Goal: Task Accomplishment & Management: Complete application form

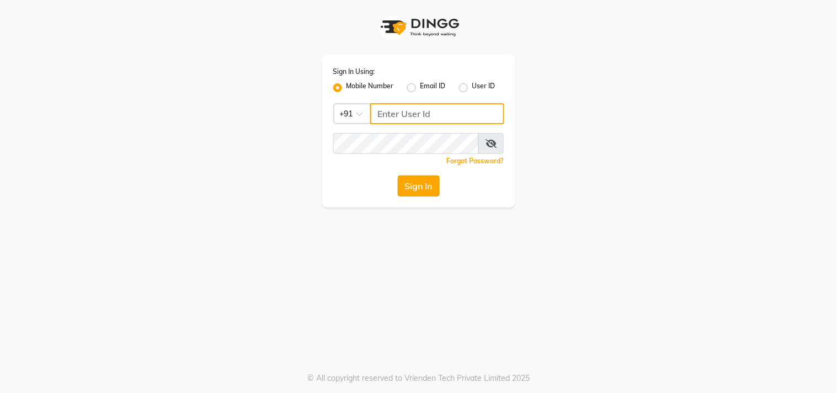
type input "123456000"
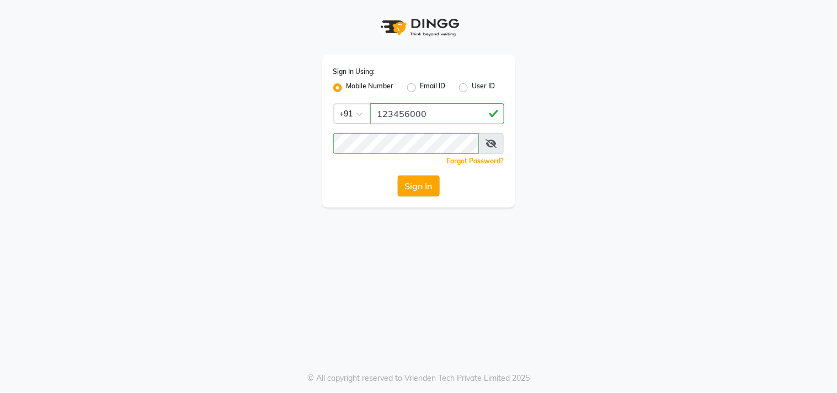
click at [411, 188] on button "Sign In" at bounding box center [419, 185] width 42 height 21
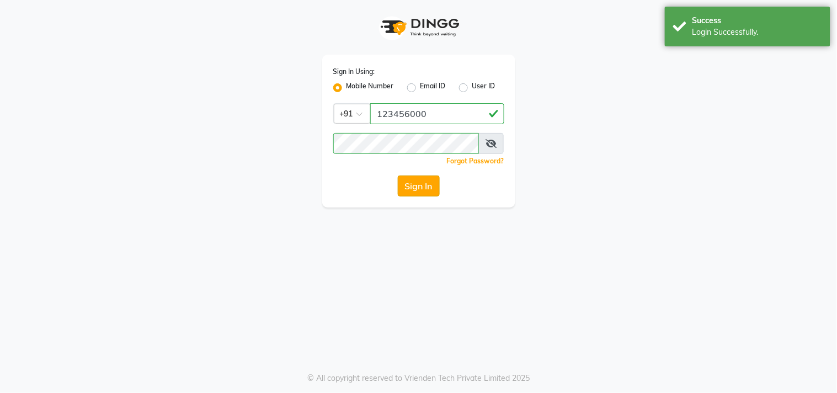
select select "service"
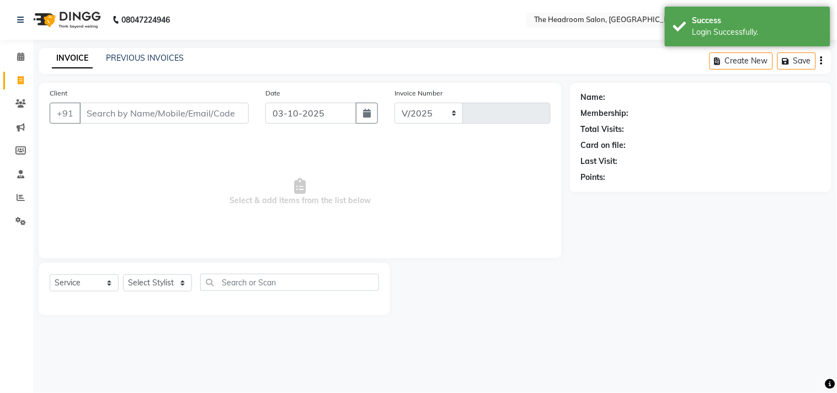
select select "6933"
type input "3909"
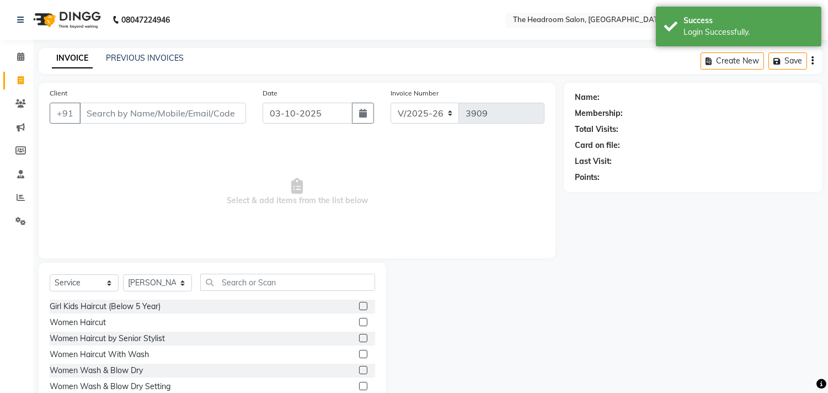
click at [135, 114] on input "Client" at bounding box center [162, 113] width 167 height 21
click at [170, 284] on select "Select Stylist [PERSON_NAME] Deepak [PERSON_NAME] [PERSON_NAME] Manager [PERSON…" at bounding box center [157, 282] width 69 height 17
select select "58240"
click at [123, 275] on select "Select Stylist [PERSON_NAME] Deepak [PERSON_NAME] [PERSON_NAME] Manager [PERSON…" at bounding box center [157, 282] width 69 height 17
click at [146, 115] on input "Client" at bounding box center [162, 113] width 167 height 21
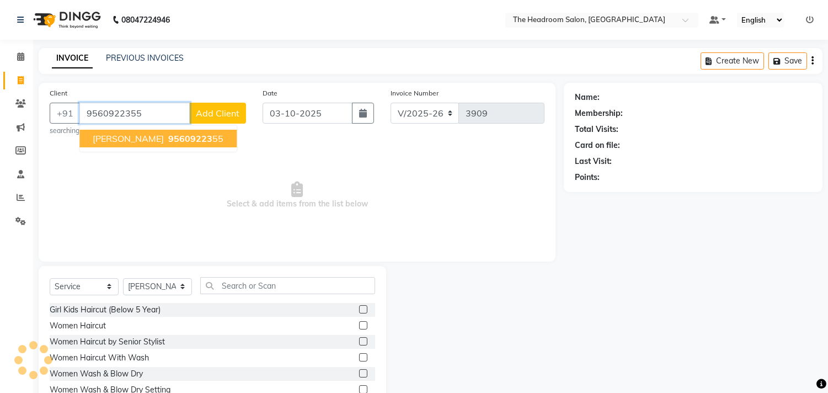
type input "9560922355"
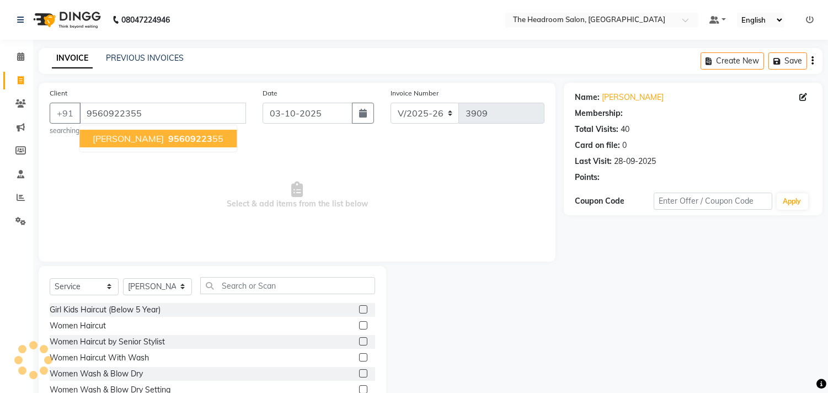
click at [168, 137] on span "95609223" at bounding box center [190, 138] width 44 height 11
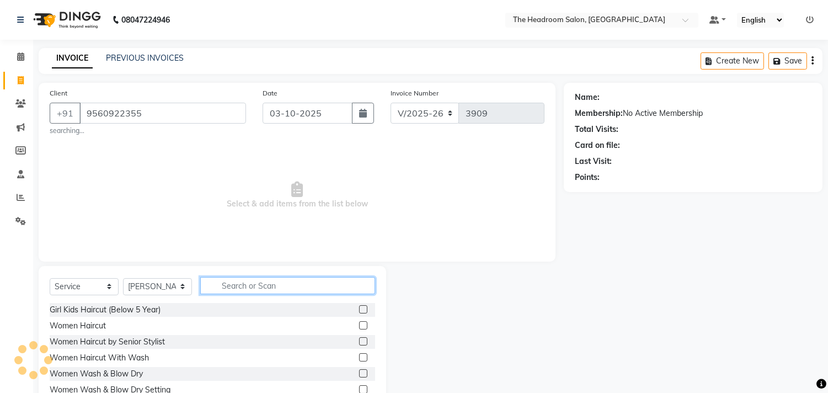
click at [251, 287] on input "text" at bounding box center [287, 285] width 175 height 17
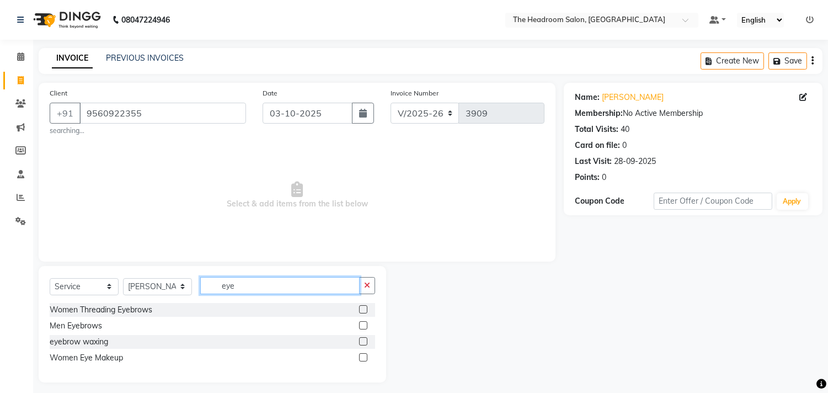
type input "eye"
click at [359, 309] on label at bounding box center [363, 309] width 8 height 8
click at [359, 309] on input "checkbox" at bounding box center [362, 309] width 7 height 7
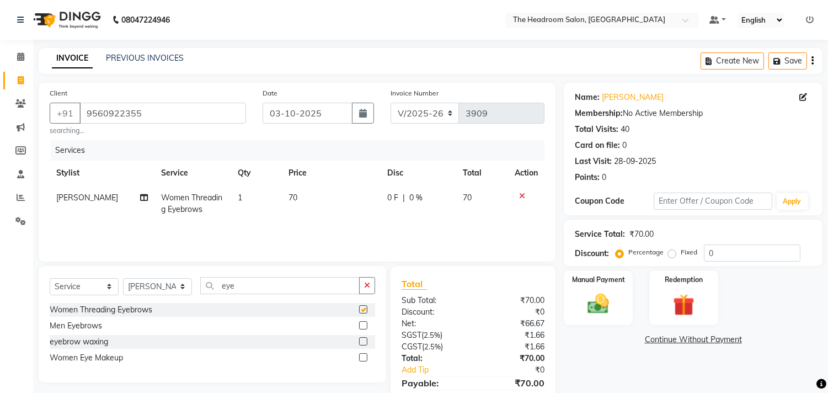
checkbox input "false"
drag, startPoint x: 268, startPoint y: 284, endPoint x: 207, endPoint y: 283, distance: 61.3
click at [207, 284] on input "eye" at bounding box center [279, 285] width 159 height 17
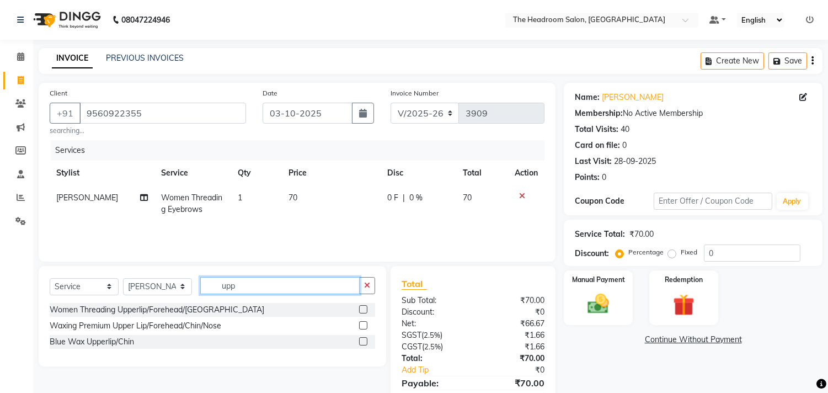
type input "upp"
click at [365, 309] on label at bounding box center [363, 309] width 8 height 8
click at [365, 309] on input "checkbox" at bounding box center [362, 309] width 7 height 7
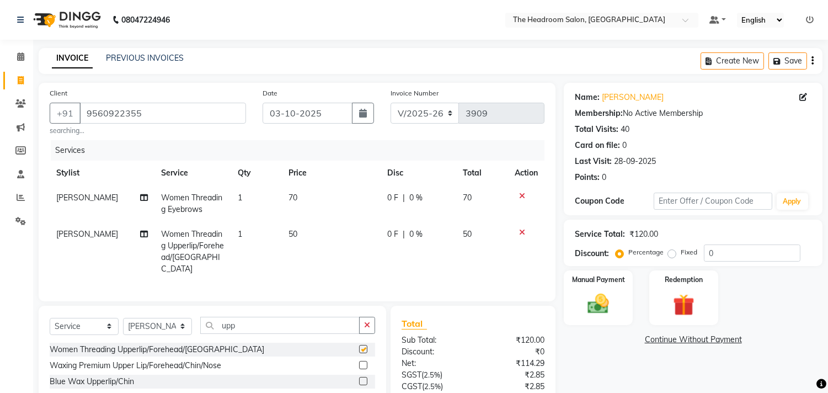
checkbox input "false"
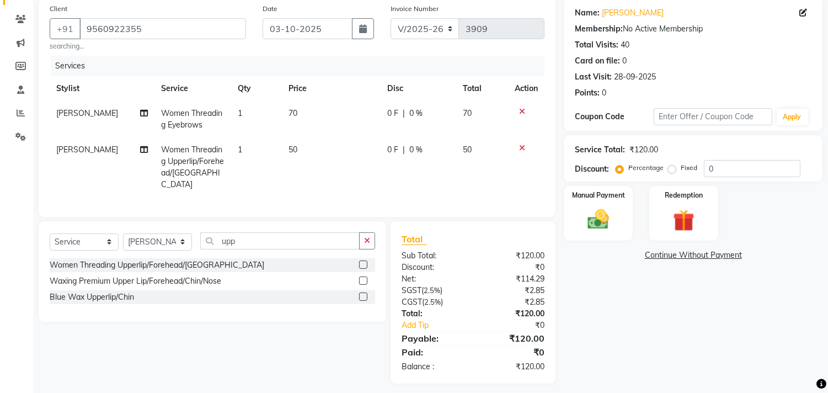
scroll to position [89, 0]
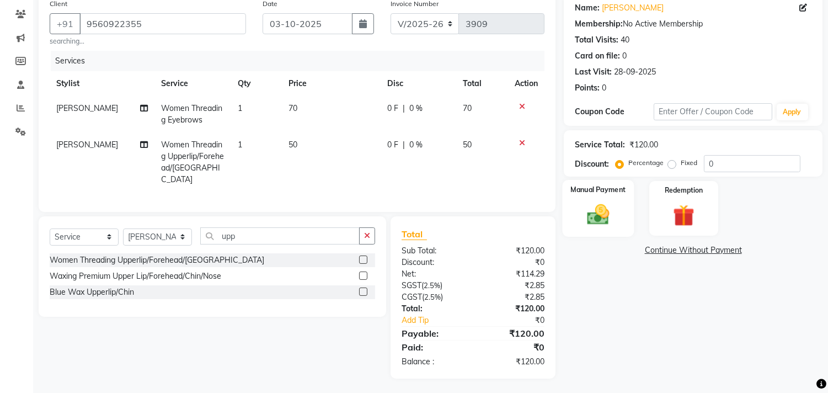
click at [604, 205] on img at bounding box center [599, 215] width 36 height 26
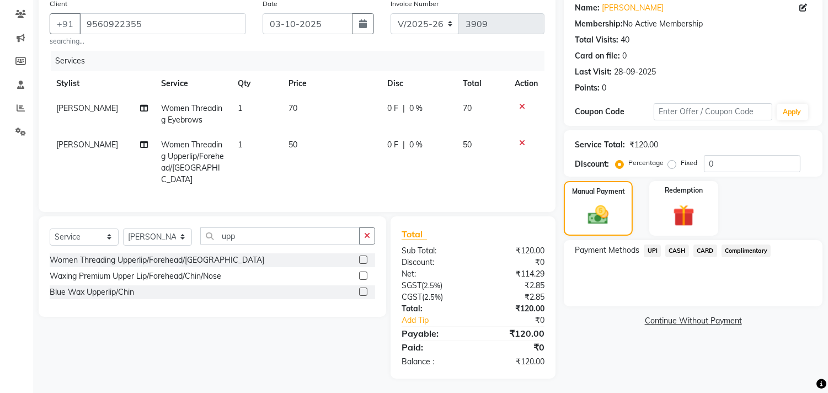
click at [653, 248] on span "UPI" at bounding box center [652, 250] width 17 height 13
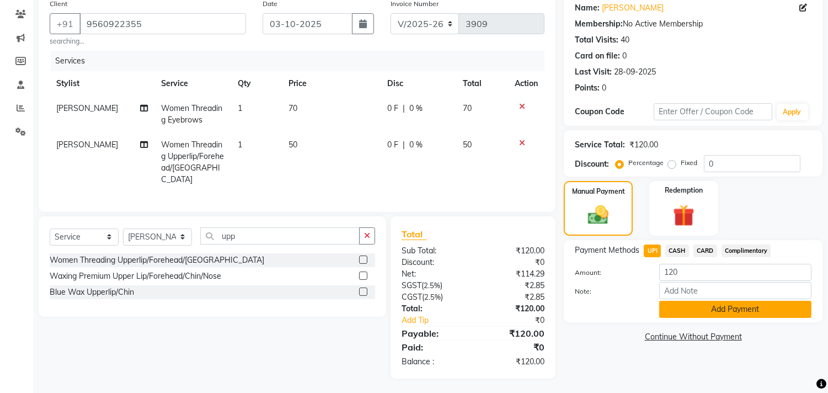
click at [695, 309] on button "Add Payment" at bounding box center [735, 309] width 152 height 17
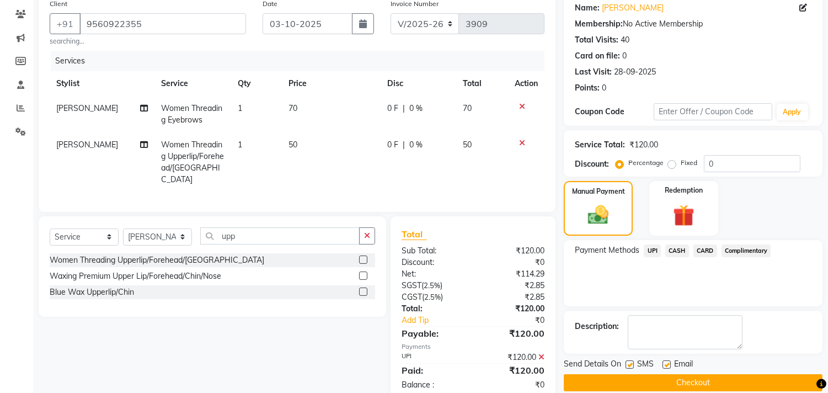
click at [695, 379] on button "Checkout" at bounding box center [693, 382] width 259 height 17
click at [695, 379] on div "Checkout" at bounding box center [693, 382] width 259 height 17
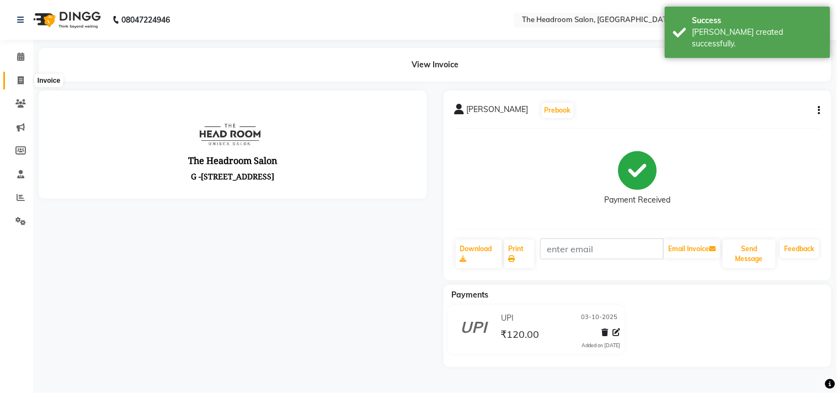
click at [20, 84] on icon at bounding box center [21, 80] width 6 height 8
select select "service"
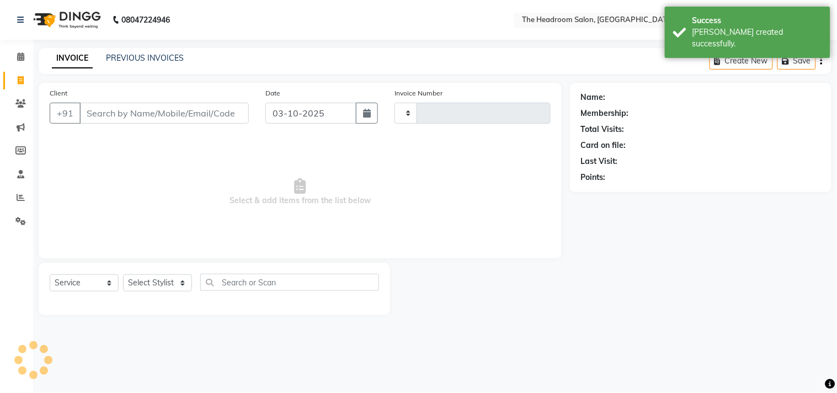
click at [111, 117] on input "Client" at bounding box center [163, 113] width 169 height 21
select select "6933"
type input "3910"
click at [179, 287] on select "Select Stylist" at bounding box center [157, 282] width 69 height 17
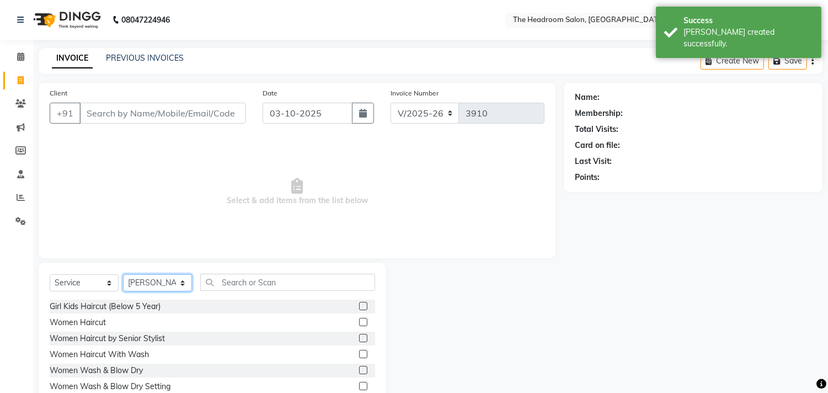
select select "87934"
click at [123, 275] on select "Select Stylist [PERSON_NAME] Deepak [PERSON_NAME] [PERSON_NAME] Manager [PERSON…" at bounding box center [157, 282] width 69 height 17
click at [134, 116] on input "Client" at bounding box center [162, 113] width 167 height 21
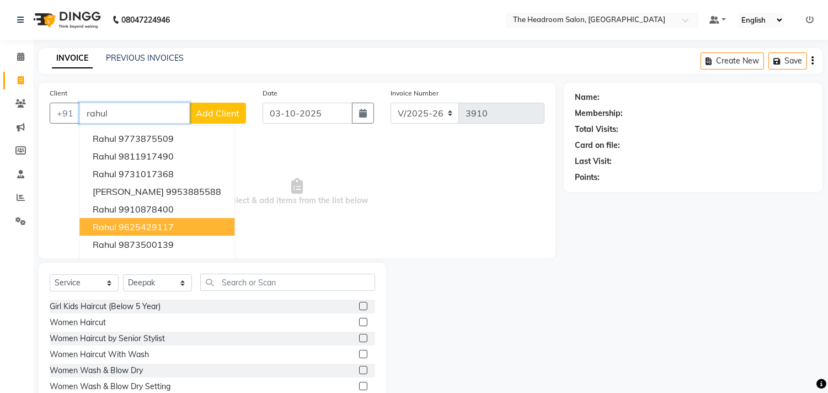
click at [152, 229] on ngb-highlight "9625429117" at bounding box center [146, 226] width 55 height 11
type input "9625429117"
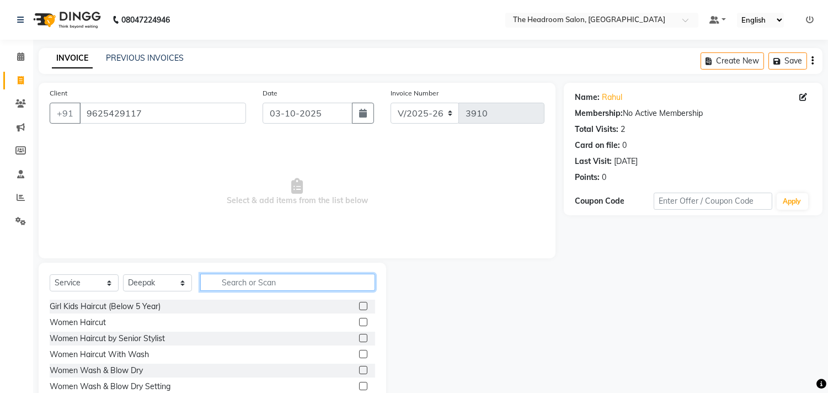
click at [309, 283] on input "text" at bounding box center [287, 282] width 175 height 17
type input "haircut"
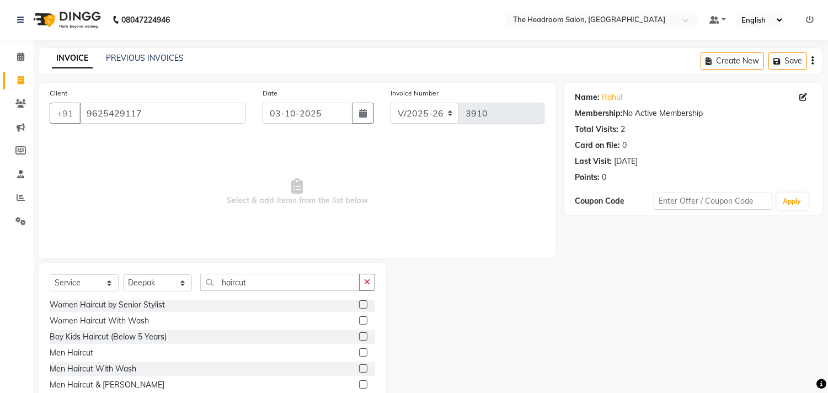
click at [359, 349] on label at bounding box center [363, 352] width 8 height 8
click at [359, 349] on input "checkbox" at bounding box center [362, 352] width 7 height 7
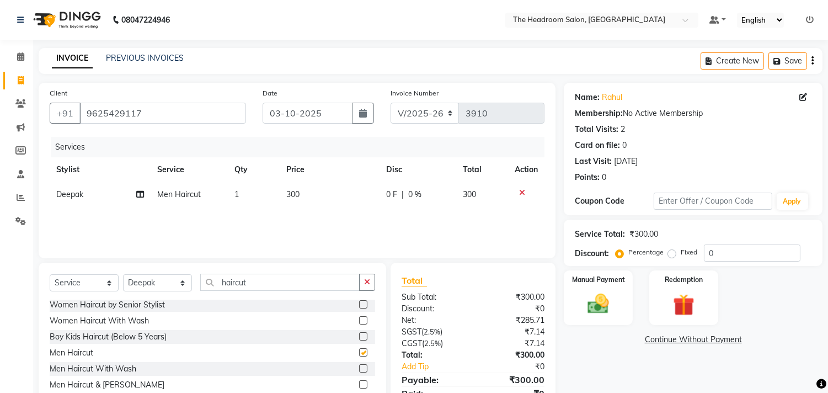
checkbox input "false"
click at [607, 292] on img at bounding box center [599, 304] width 36 height 26
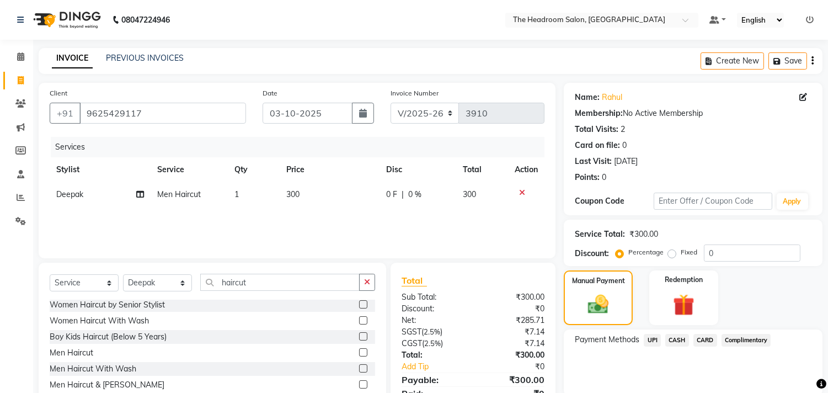
click at [650, 338] on span "UPI" at bounding box center [652, 340] width 17 height 13
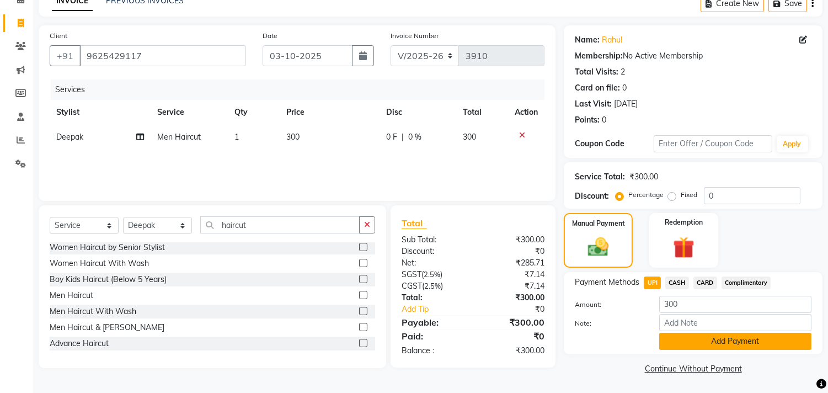
click at [712, 343] on button "Add Payment" at bounding box center [735, 341] width 152 height 17
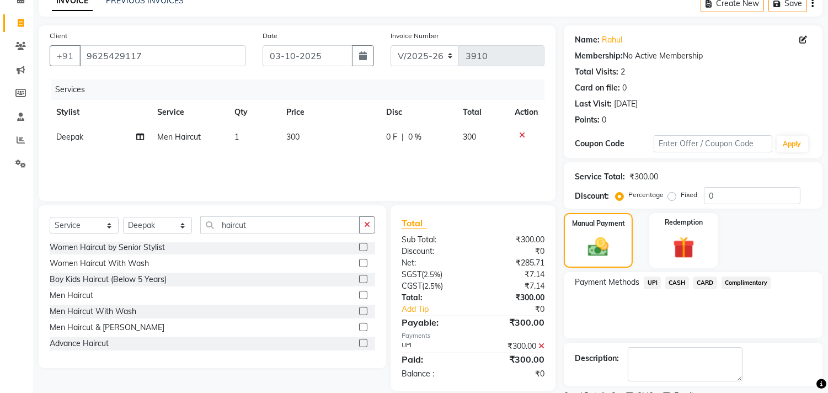
scroll to position [103, 0]
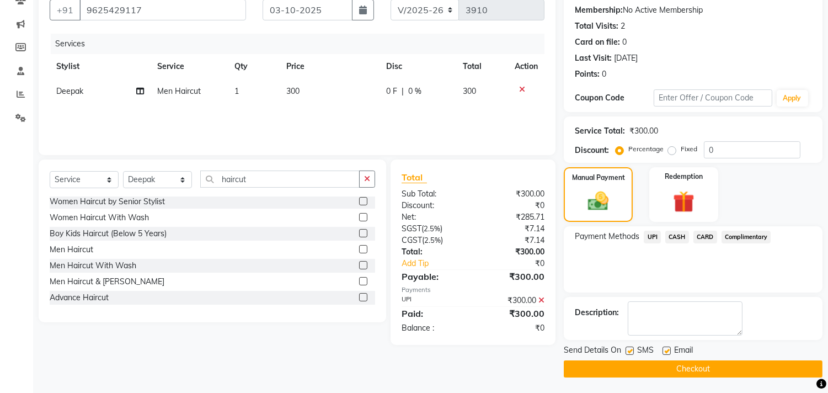
click at [710, 370] on button "Checkout" at bounding box center [693, 368] width 259 height 17
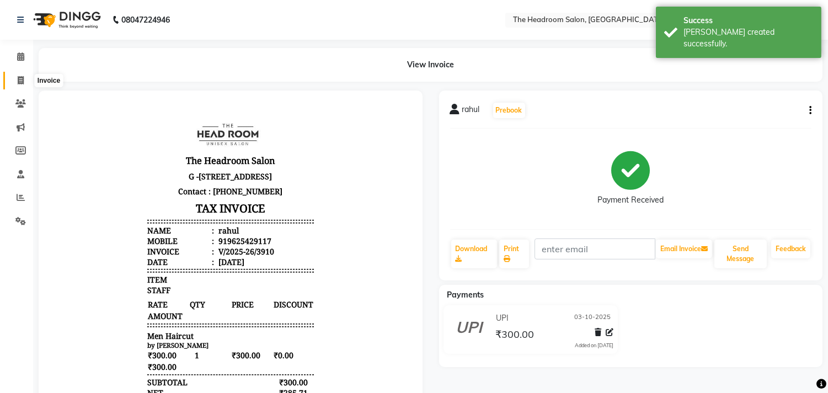
click at [23, 79] on icon at bounding box center [21, 80] width 6 height 8
select select "service"
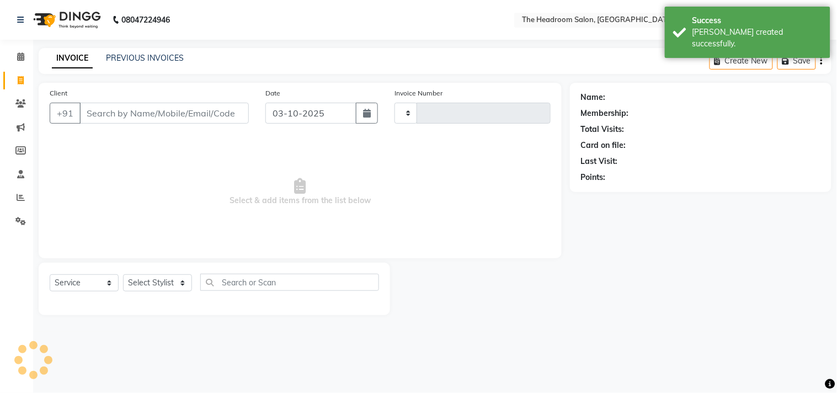
type input "3911"
select select "6933"
select select "58237"
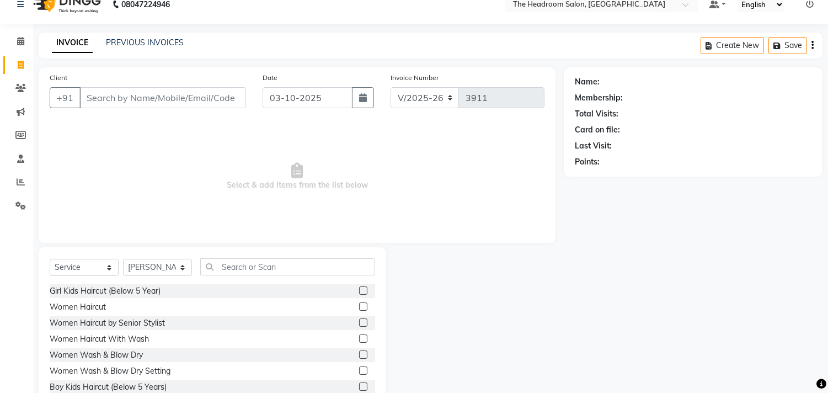
click at [138, 111] on div "Client +91 Date 03-10-2025 Invoice Number V/2025 V/2025-26 3911 Select & add it…" at bounding box center [297, 154] width 517 height 175
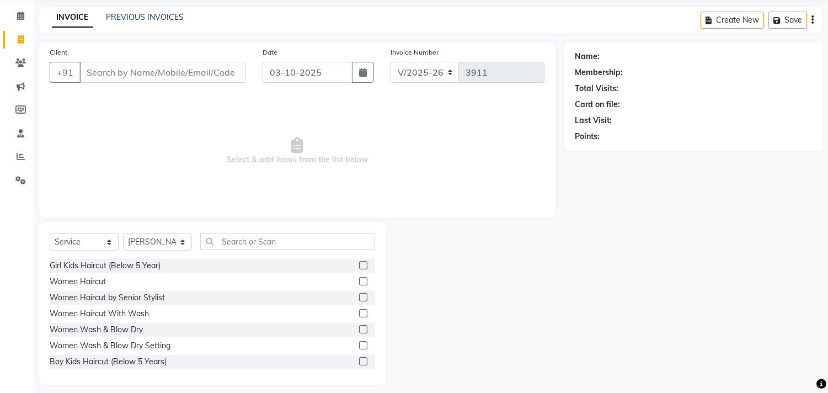
scroll to position [49, 0]
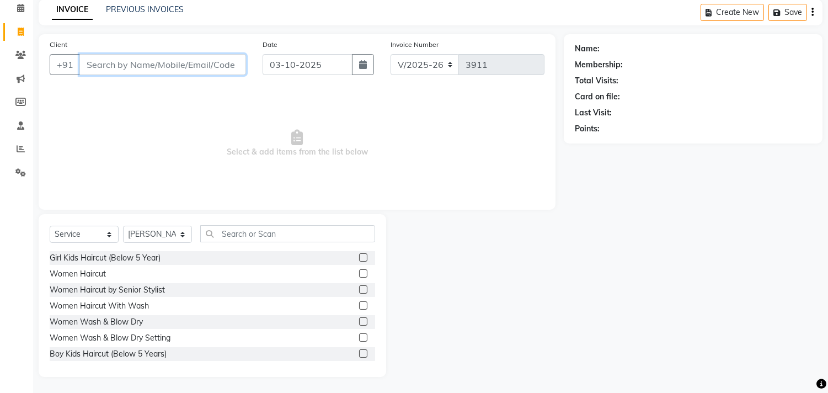
click at [151, 63] on input "Client" at bounding box center [162, 64] width 167 height 21
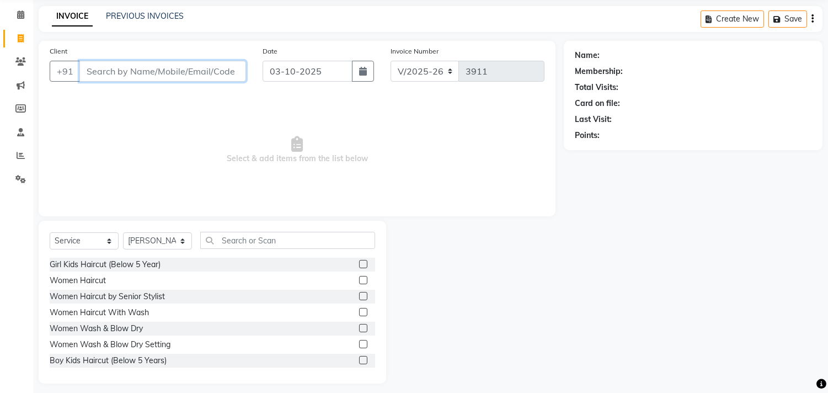
scroll to position [0, 0]
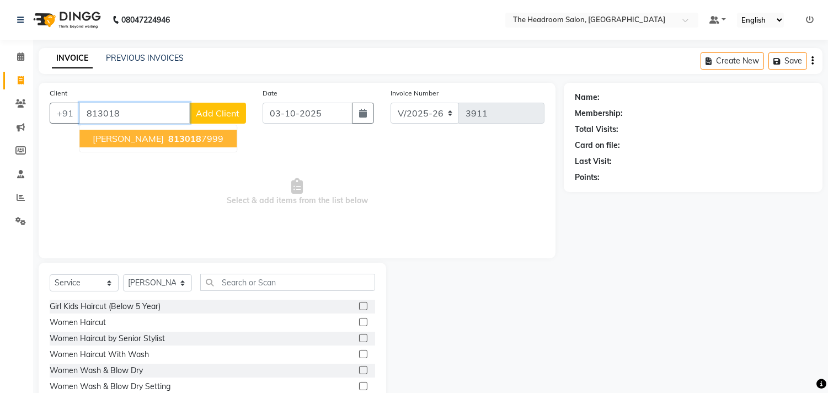
click at [168, 133] on span "813018" at bounding box center [184, 138] width 33 height 11
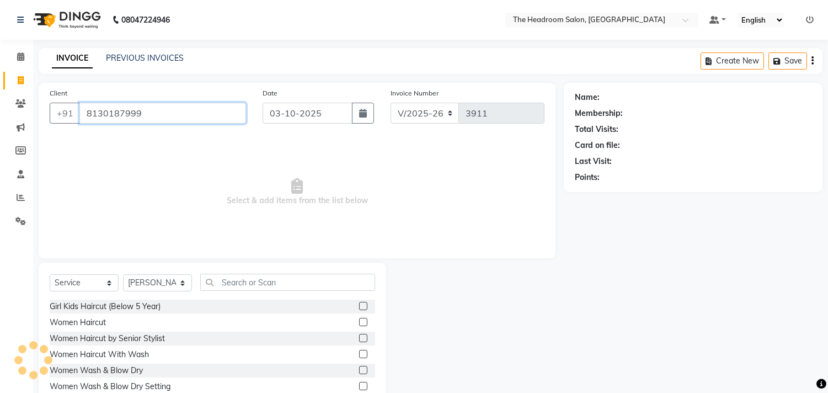
type input "8130187999"
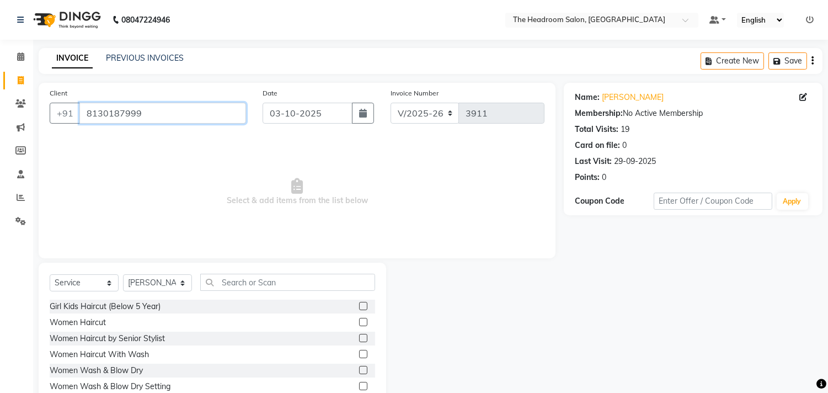
click at [163, 113] on input "8130187999" at bounding box center [162, 113] width 167 height 21
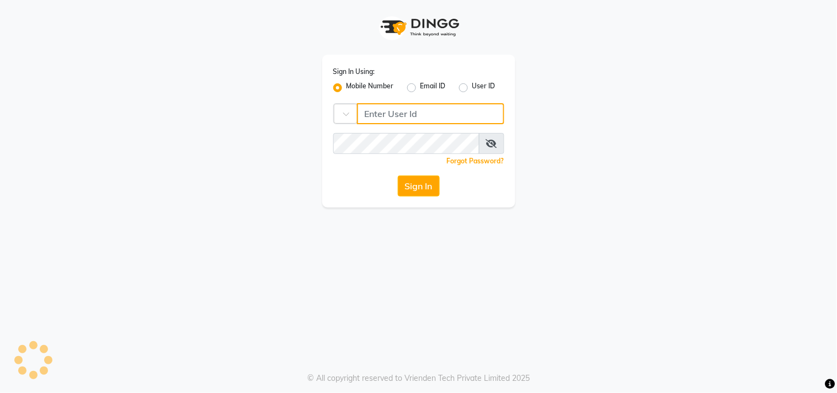
type input "123456000"
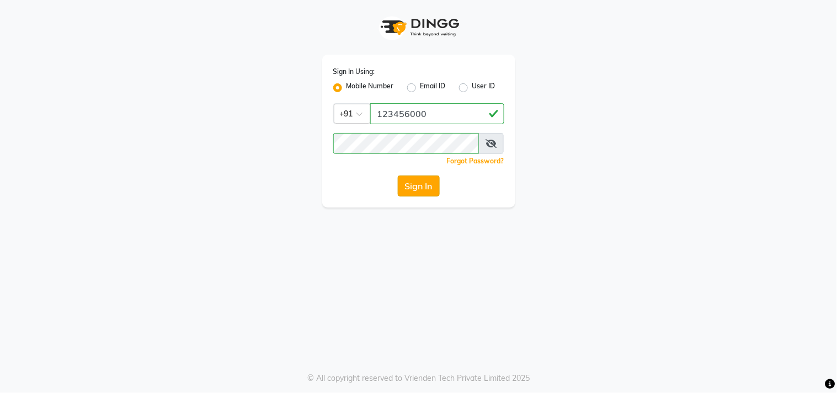
click at [422, 180] on button "Sign In" at bounding box center [419, 185] width 42 height 21
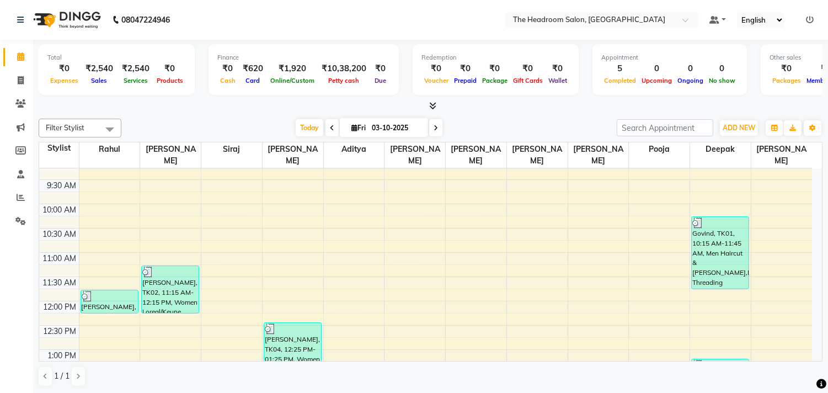
scroll to position [1, 0]
click at [18, 76] on icon at bounding box center [21, 80] width 6 height 8
select select "service"
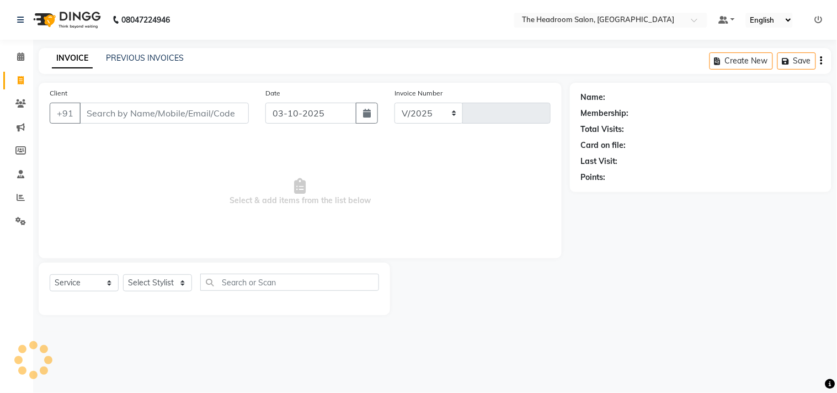
select select "6933"
type input "3911"
select select "58237"
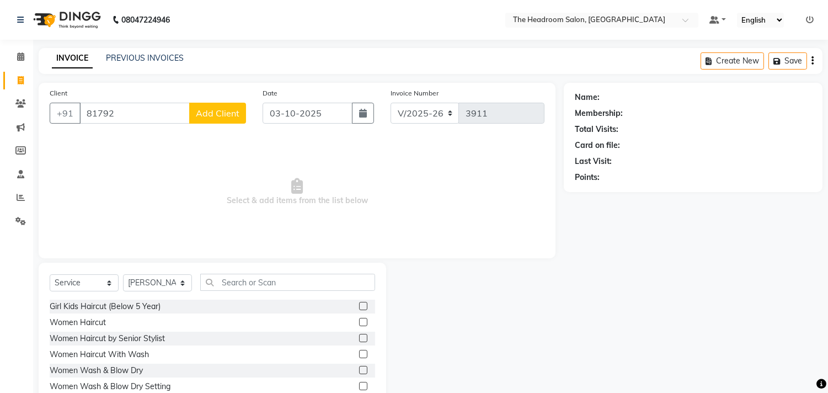
click at [266, 23] on nav "08047224946 Select Location × The Headroom Salon, Sector 93 Gurugram Default Pa…" at bounding box center [414, 20] width 828 height 40
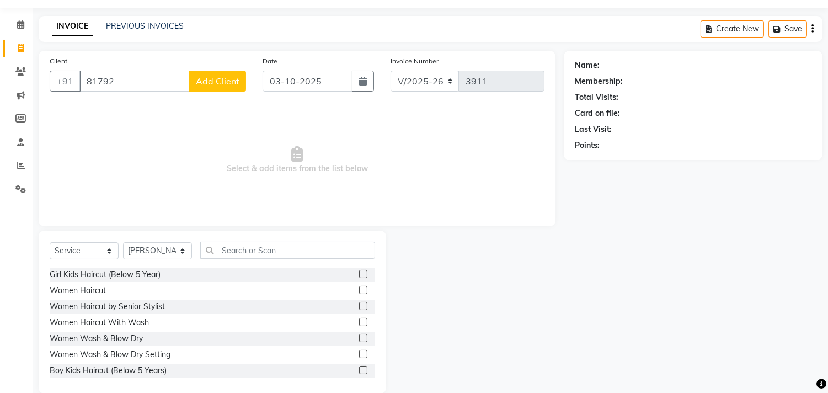
scroll to position [49, 0]
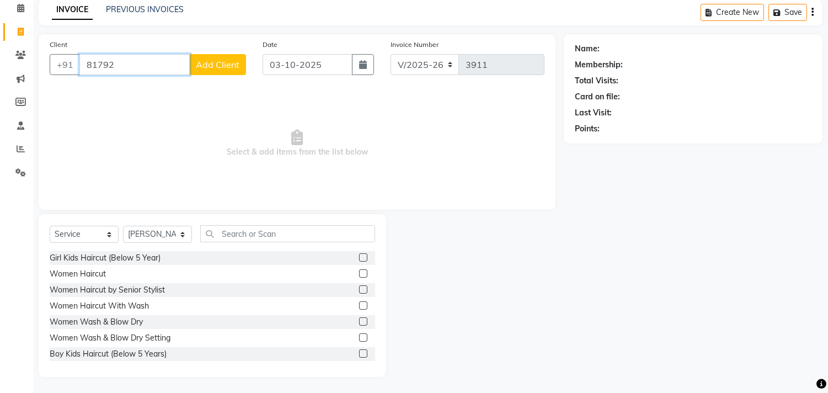
drag, startPoint x: 131, startPoint y: 63, endPoint x: 131, endPoint y: 55, distance: 8.3
click at [131, 56] on div "Client +91 81792 Add Client" at bounding box center [147, 61] width 213 height 45
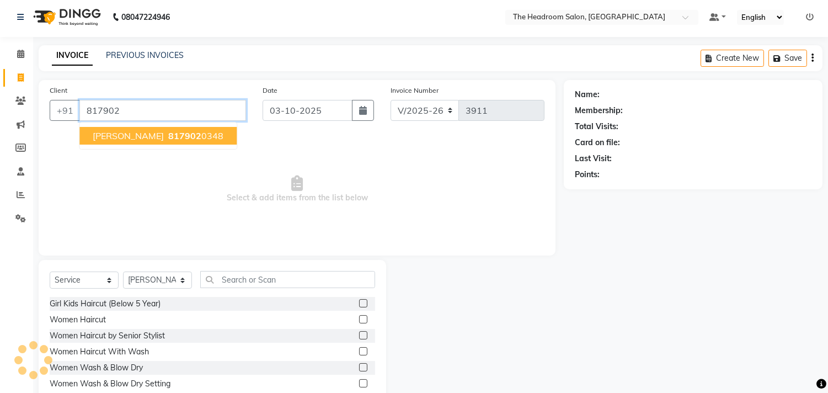
scroll to position [1, 0]
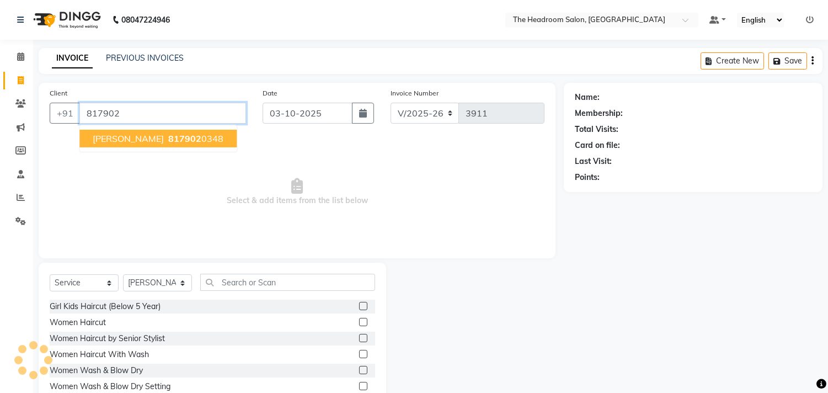
click at [140, 131] on button "smriti 817902 0348" at bounding box center [157, 139] width 157 height 18
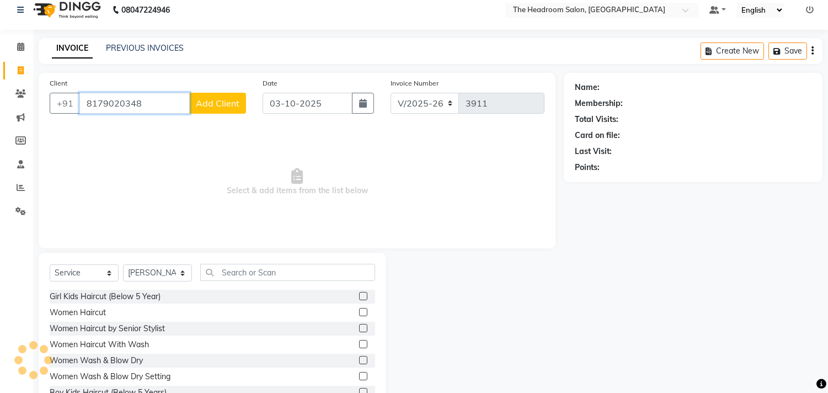
scroll to position [25, 0]
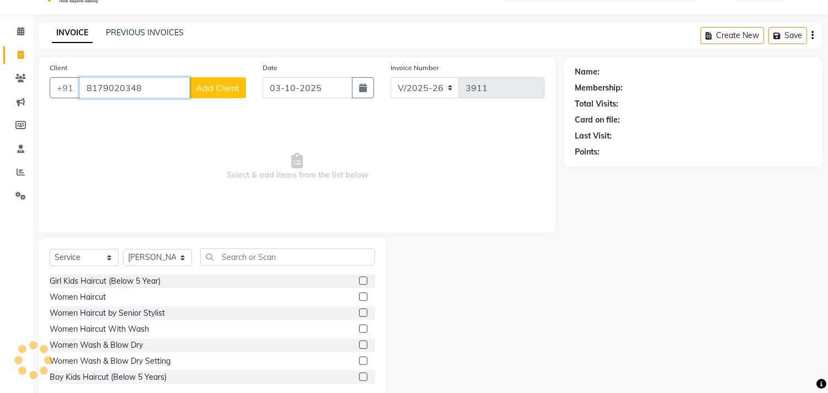
type input "8179020348"
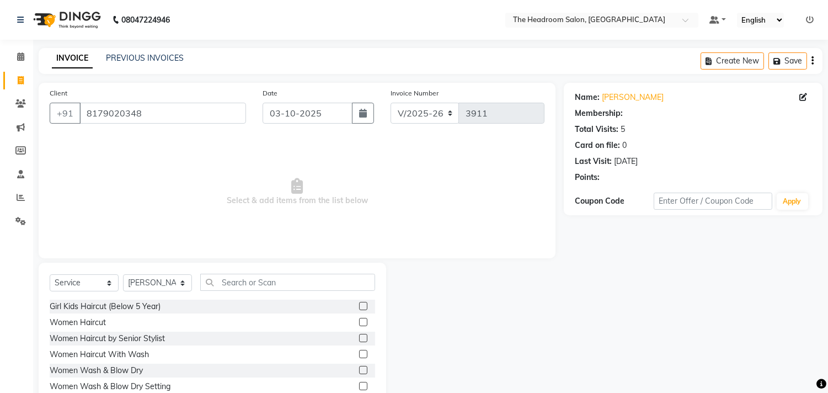
scroll to position [49, 0]
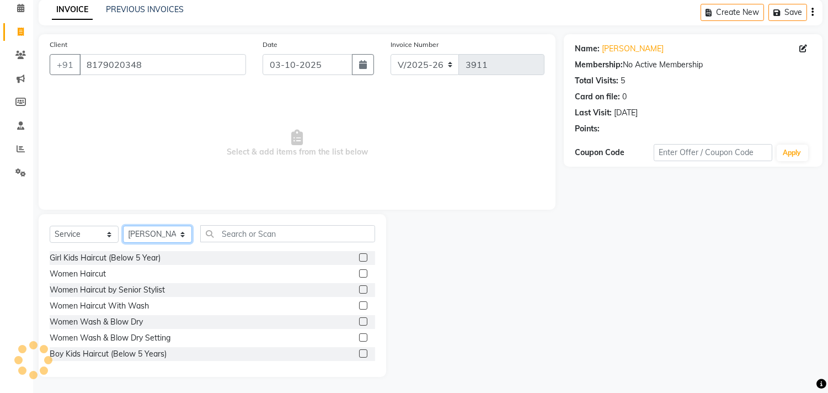
click at [162, 236] on select "Select Stylist [PERSON_NAME] Deepak [PERSON_NAME] [PERSON_NAME] Manager [PERSON…" at bounding box center [157, 234] width 69 height 17
select select "79453"
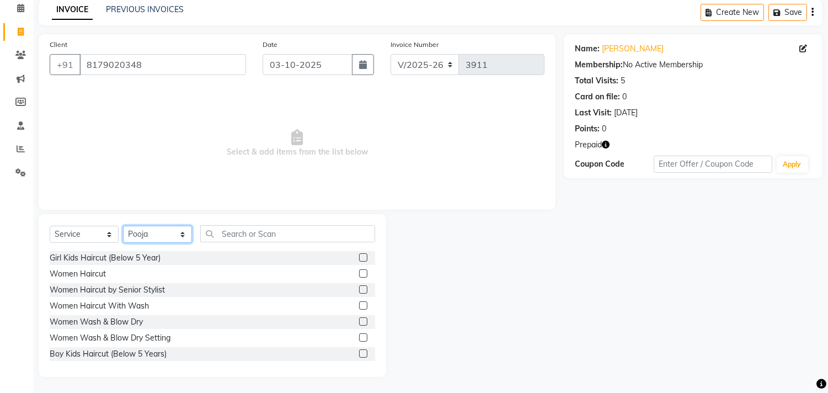
click at [123, 226] on select "Select Stylist [PERSON_NAME] Deepak [PERSON_NAME] [PERSON_NAME] Manager [PERSON…" at bounding box center [157, 234] width 69 height 17
click at [269, 242] on input "text" at bounding box center [287, 233] width 175 height 17
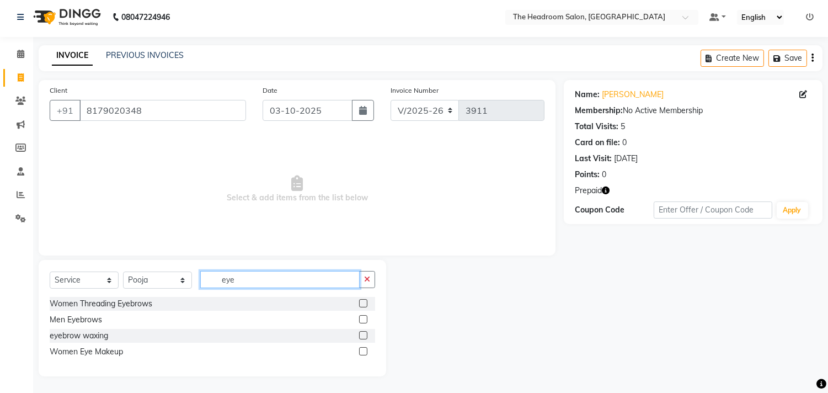
scroll to position [0, 0]
type input "eye"
click at [363, 302] on label at bounding box center [363, 303] width 8 height 8
click at [363, 302] on input "checkbox" at bounding box center [362, 303] width 7 height 7
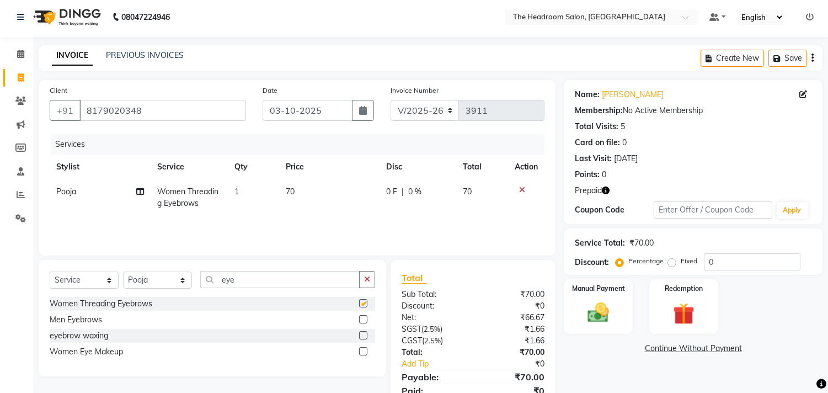
checkbox input "false"
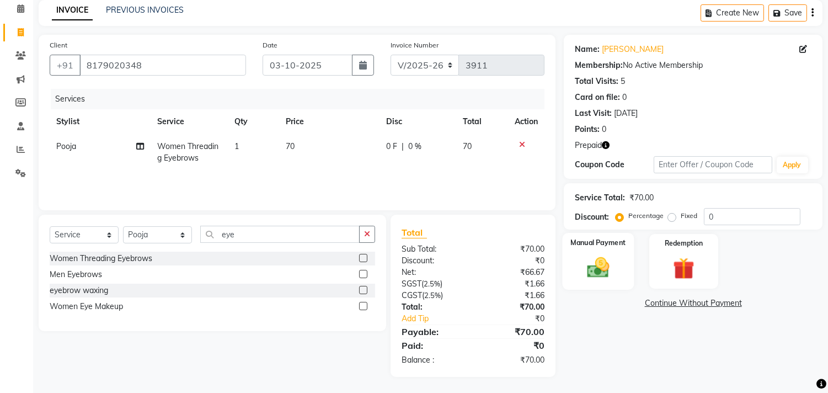
click at [608, 267] on img at bounding box center [599, 268] width 36 height 26
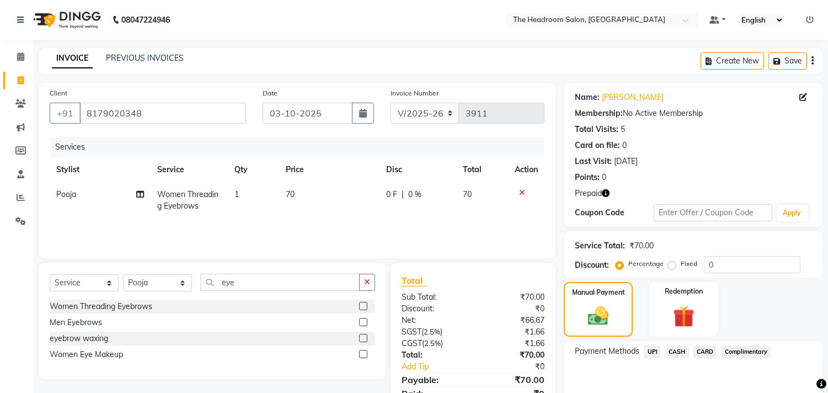
click at [654, 352] on span "UPI" at bounding box center [652, 351] width 17 height 13
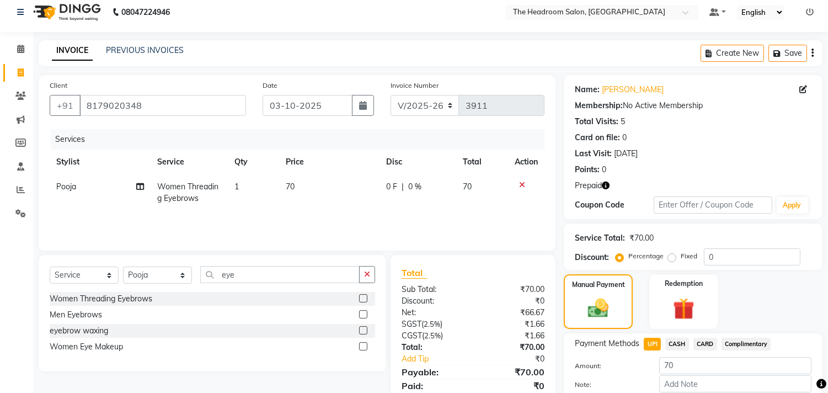
click at [679, 227] on div "Service Total: ₹70.00 Discount: Percentage Fixed 0" at bounding box center [693, 246] width 259 height 46
click at [687, 302] on img at bounding box center [683, 309] width 36 height 28
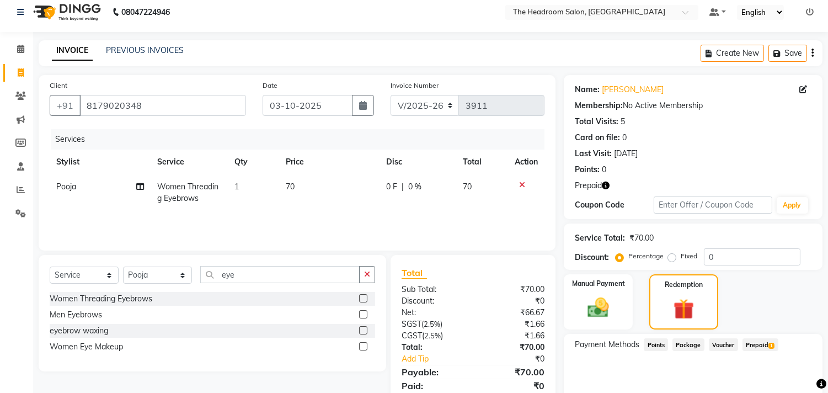
click at [757, 346] on span "Prepaid 1" at bounding box center [761, 344] width 36 height 13
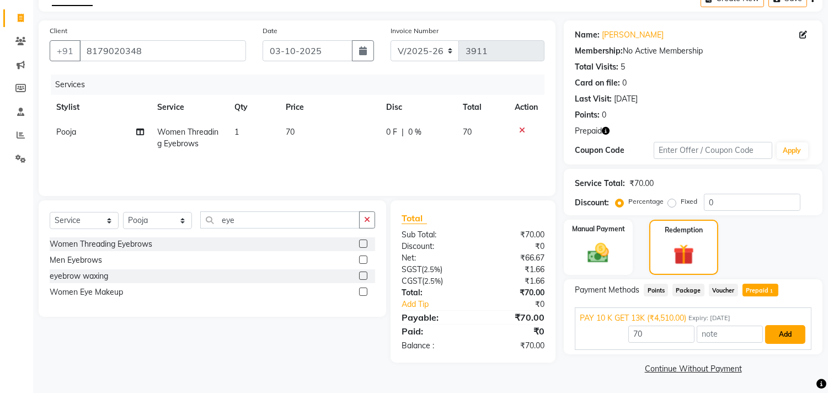
click at [790, 333] on button "Add" at bounding box center [785, 334] width 40 height 19
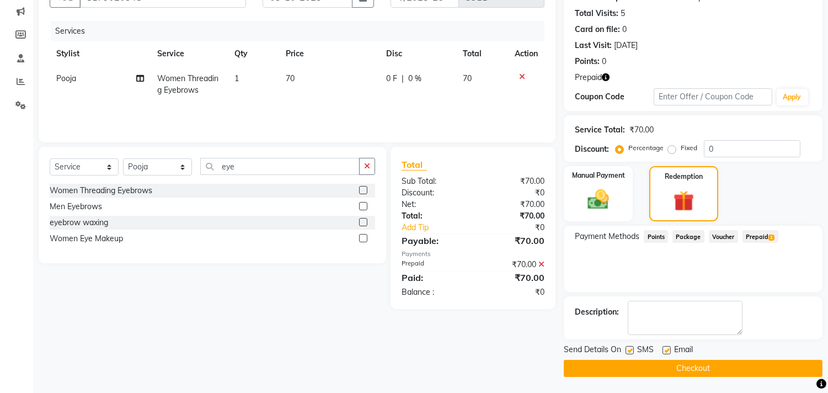
click at [744, 372] on button "Checkout" at bounding box center [693, 368] width 259 height 17
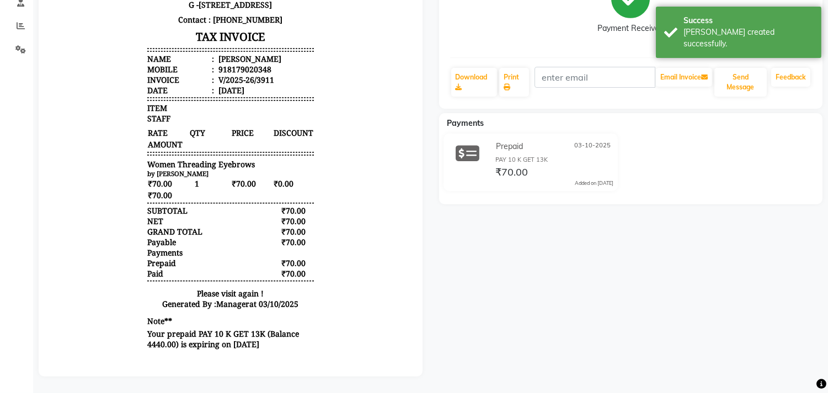
drag, startPoint x: 395, startPoint y: 333, endPoint x: 446, endPoint y: 284, distance: 70.6
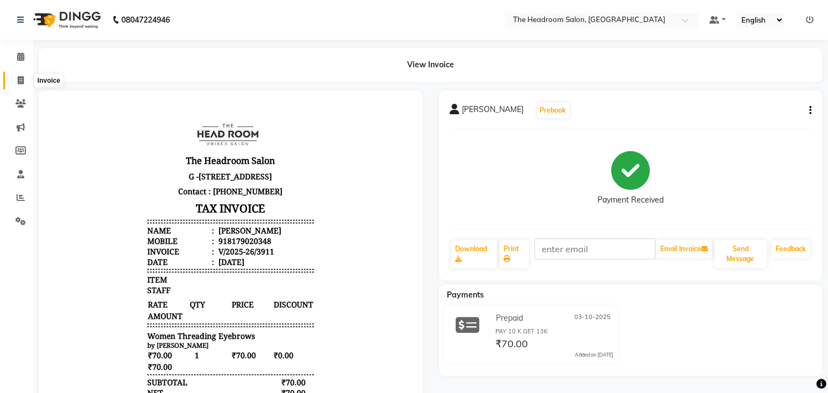
click at [18, 80] on icon at bounding box center [21, 80] width 6 height 8
select select "service"
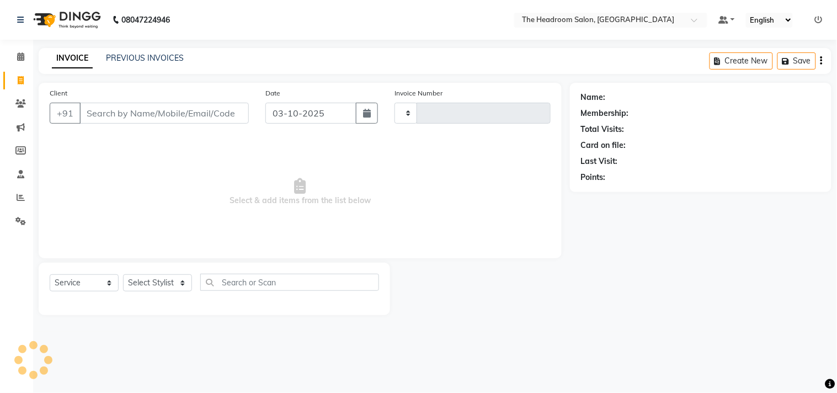
type input "3912"
select select "6933"
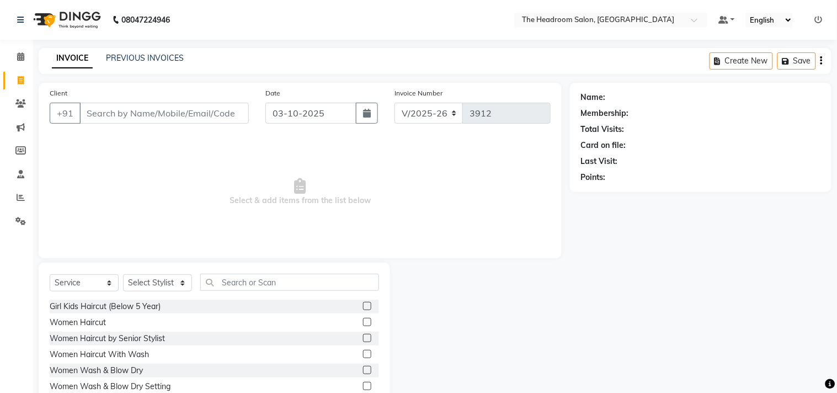
select select "58237"
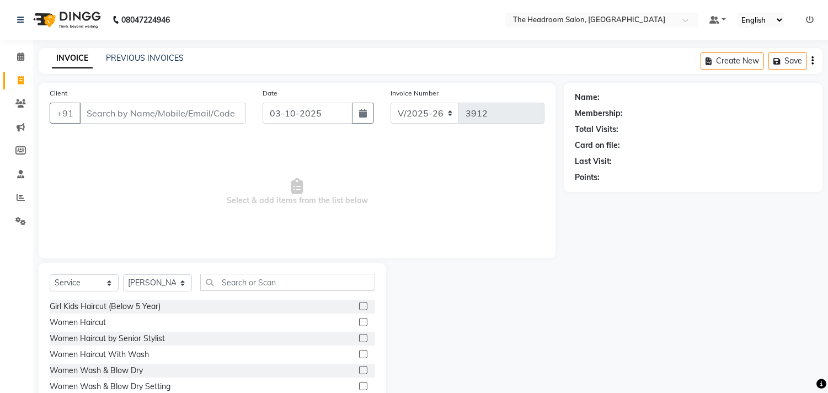
click at [328, 21] on nav "08047224946 Select Location × The Headroom Salon, Sector 93 Gurugram Default Pa…" at bounding box center [414, 20] width 828 height 40
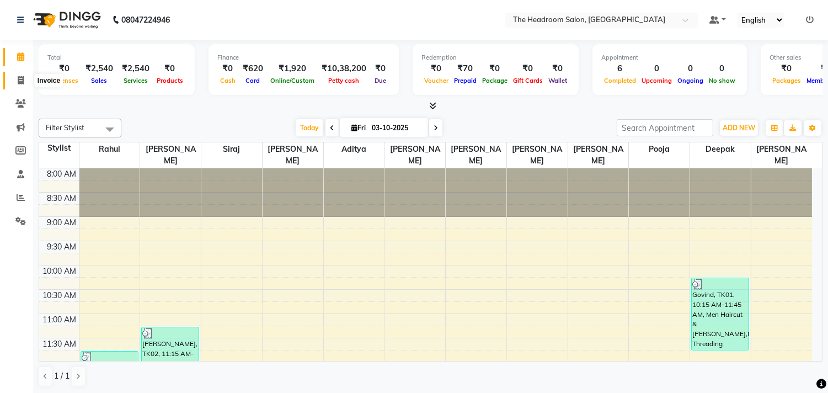
click at [18, 81] on icon at bounding box center [21, 80] width 6 height 8
select select "service"
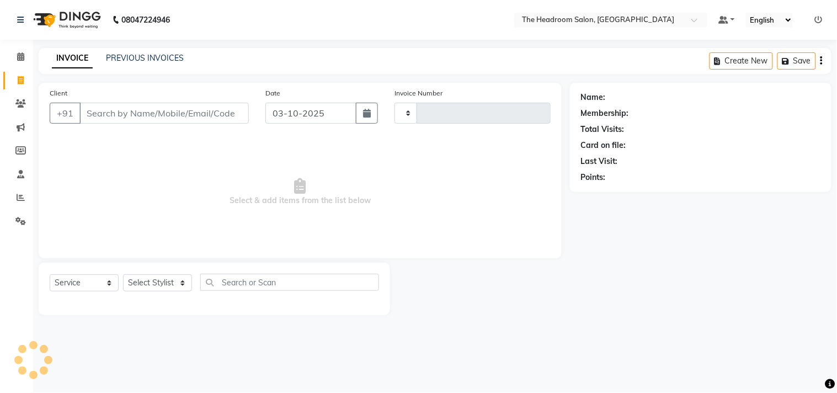
type input "3912"
select select "6933"
type input "9560"
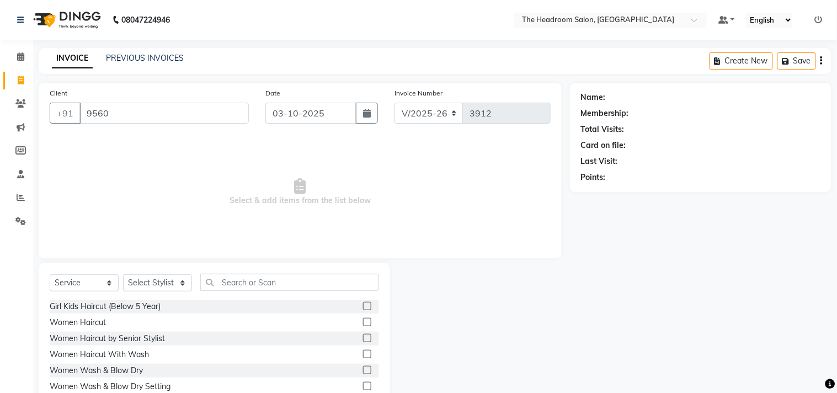
select select "58237"
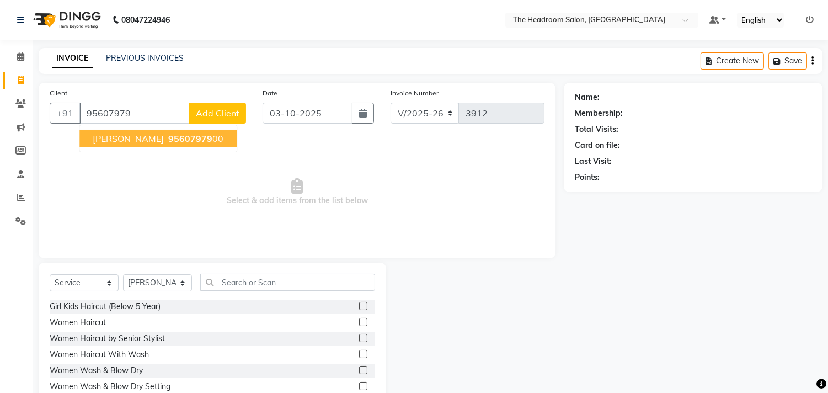
click at [139, 142] on span "[PERSON_NAME]" at bounding box center [128, 138] width 71 height 11
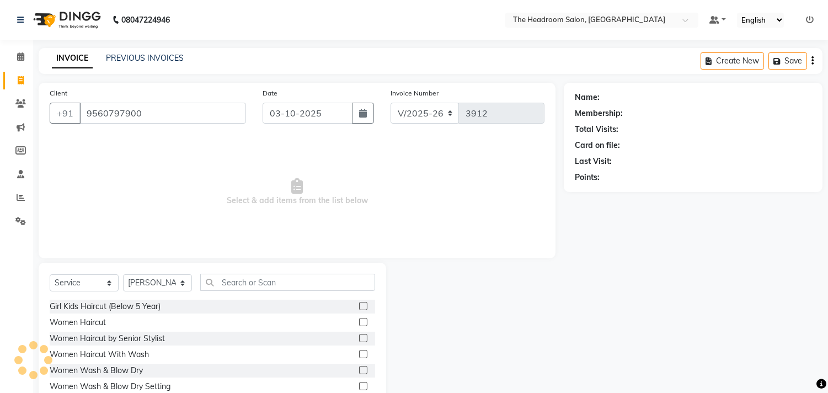
type input "9560797900"
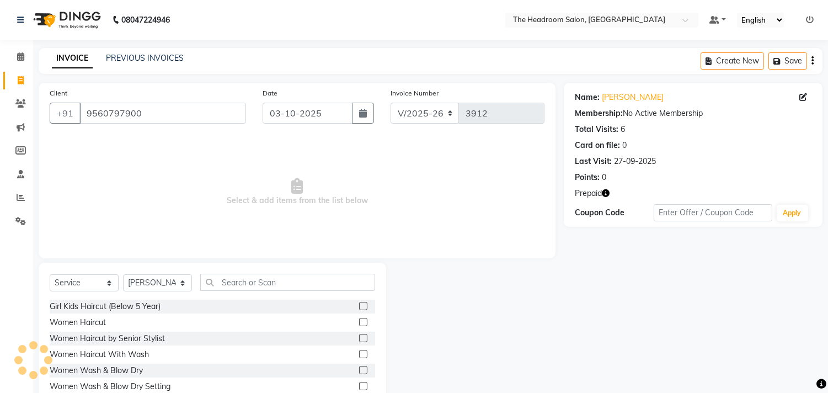
click at [609, 194] on icon "button" at bounding box center [606, 193] width 8 height 8
click at [597, 301] on div "Name: [PERSON_NAME] Membership: No Active Membership Total Visits: 6 Card on fi…" at bounding box center [697, 254] width 267 height 343
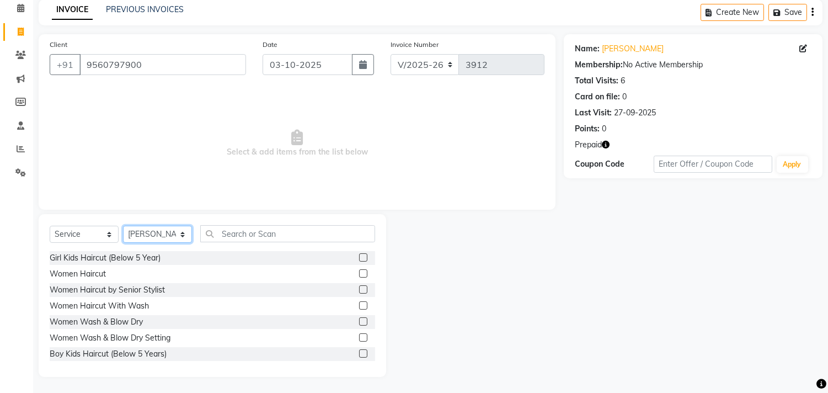
click at [173, 230] on select "Select Stylist [PERSON_NAME] Deepak [PERSON_NAME] [PERSON_NAME] Manager [PERSON…" at bounding box center [157, 234] width 69 height 17
select select "58238"
click at [123, 226] on select "Select Stylist [PERSON_NAME] Deepak [PERSON_NAME] [PERSON_NAME] Manager [PERSON…" at bounding box center [157, 234] width 69 height 17
click at [263, 236] on input "text" at bounding box center [287, 233] width 175 height 17
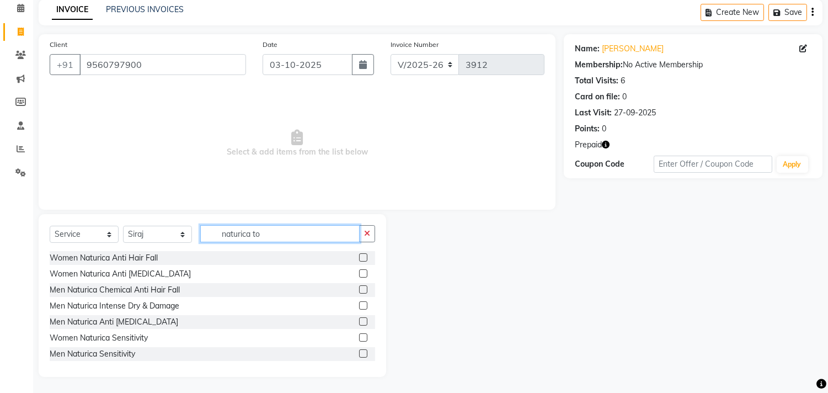
scroll to position [0, 0]
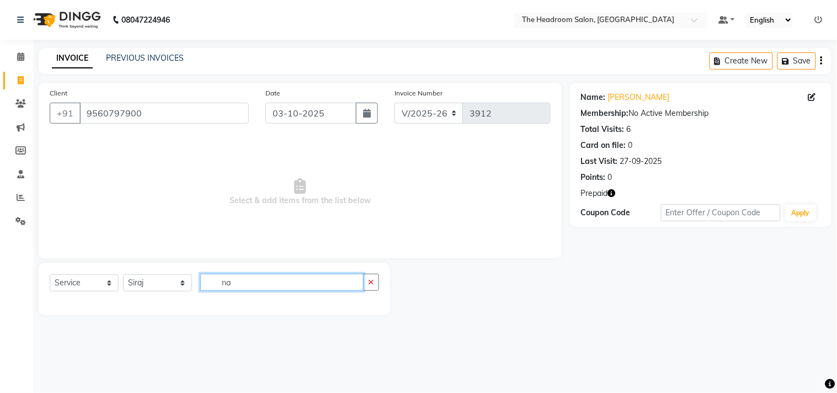
type input "n"
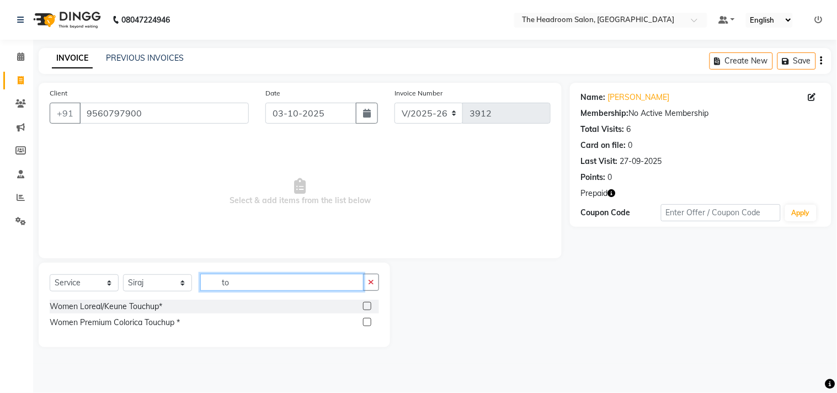
type input "t"
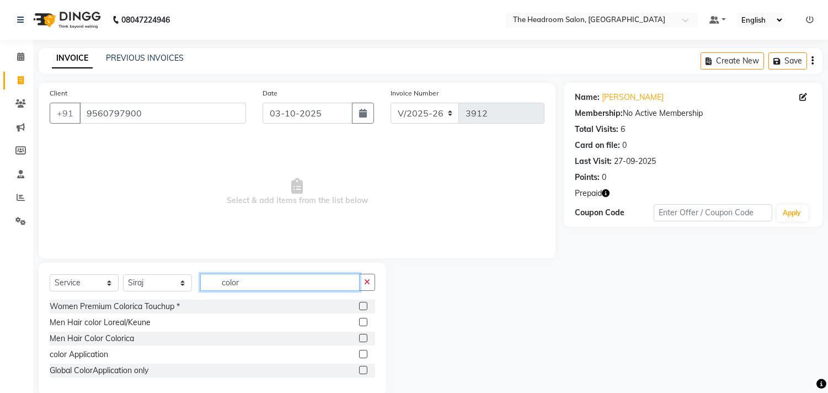
type input "color"
click at [360, 339] on label at bounding box center [363, 338] width 8 height 8
click at [360, 339] on input "checkbox" at bounding box center [362, 338] width 7 height 7
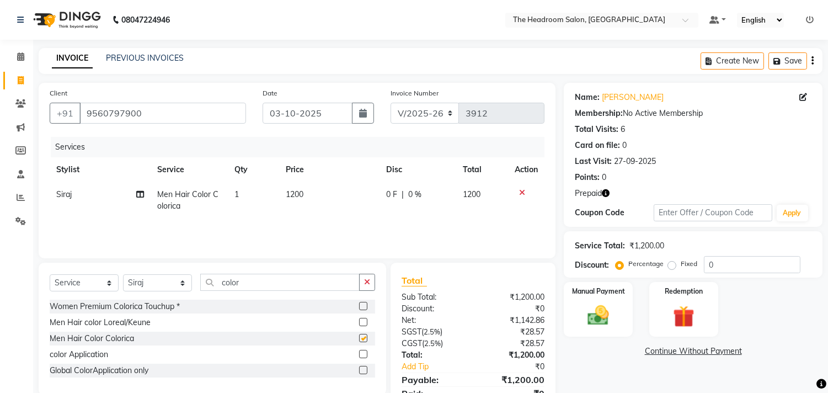
checkbox input "false"
click at [257, 285] on input "color" at bounding box center [279, 282] width 159 height 17
type input "c"
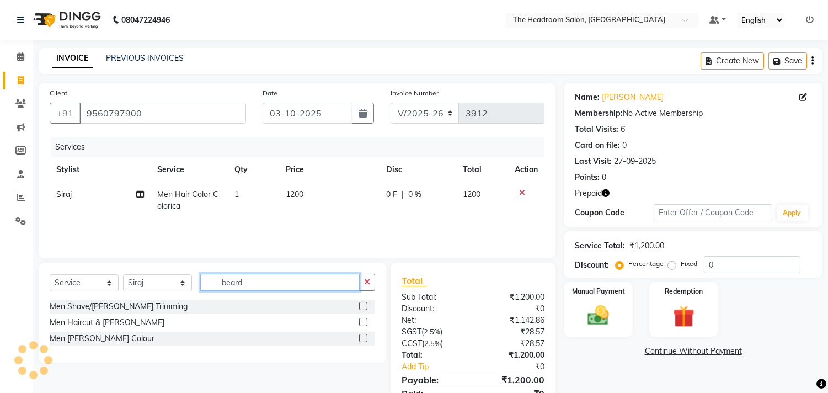
type input "beard"
click at [365, 302] on label at bounding box center [363, 306] width 8 height 8
click at [365, 303] on input "checkbox" at bounding box center [362, 306] width 7 height 7
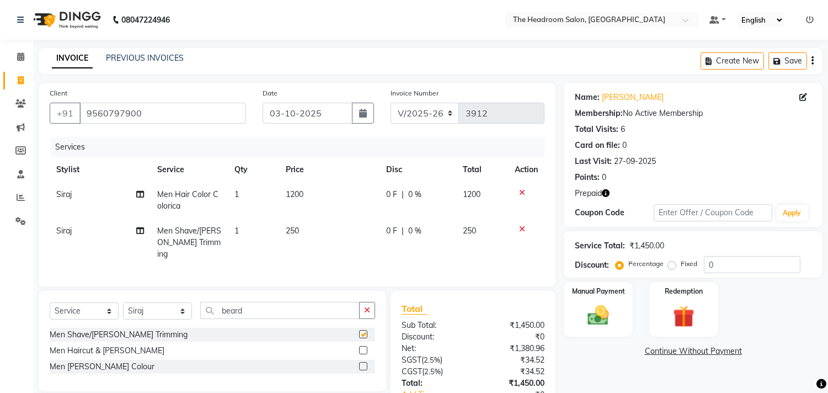
checkbox input "false"
click at [267, 302] on input "beard" at bounding box center [279, 310] width 159 height 17
type input "b"
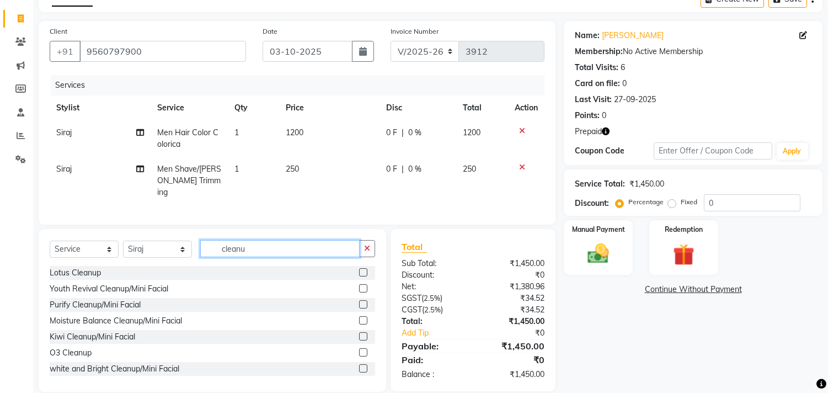
scroll to position [63, 0]
type input "cleanu"
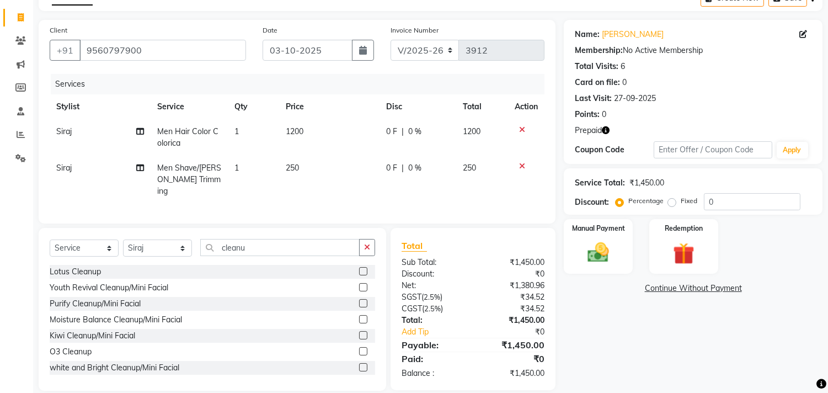
click at [359, 301] on label at bounding box center [363, 303] width 8 height 8
click at [359, 301] on input "checkbox" at bounding box center [362, 303] width 7 height 7
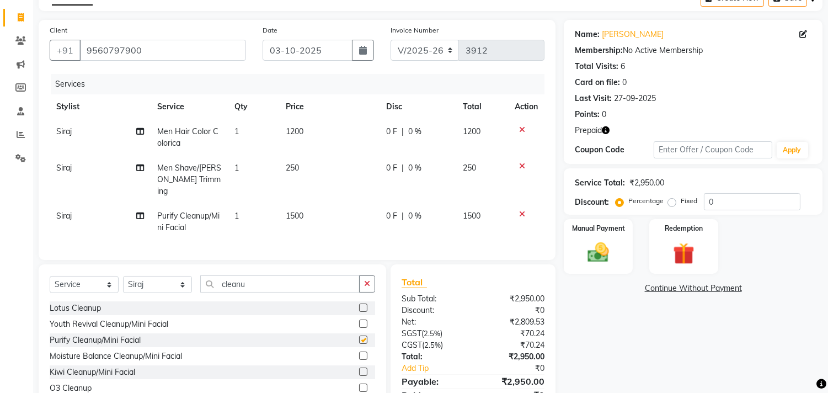
checkbox input "false"
click at [273, 283] on input "cleanu" at bounding box center [279, 283] width 159 height 17
type input "c"
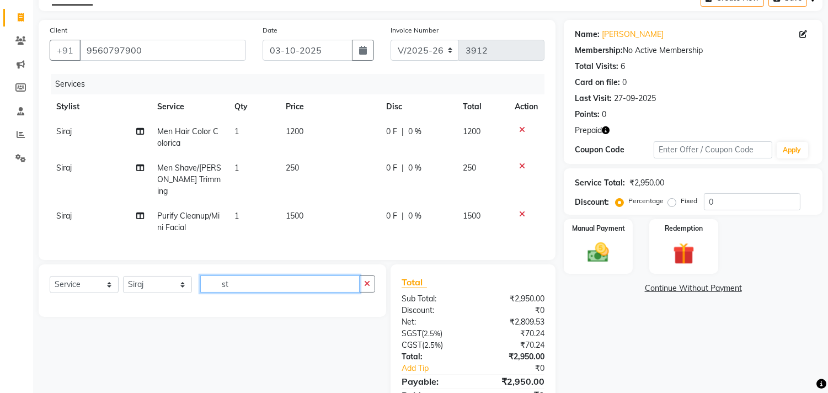
type input "s"
type input "0"
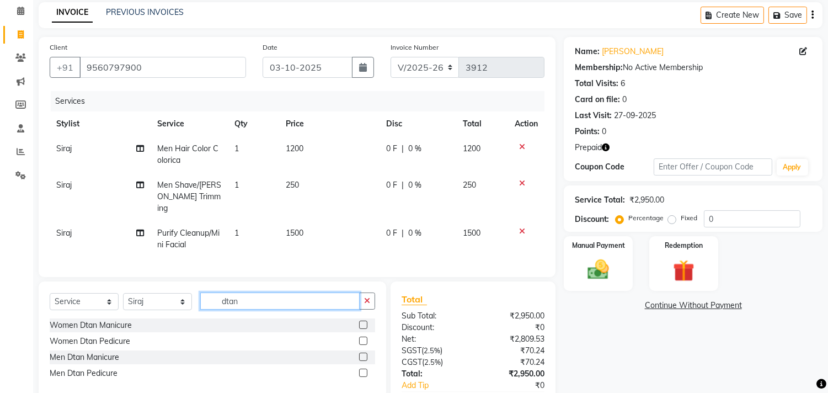
scroll to position [53, 0]
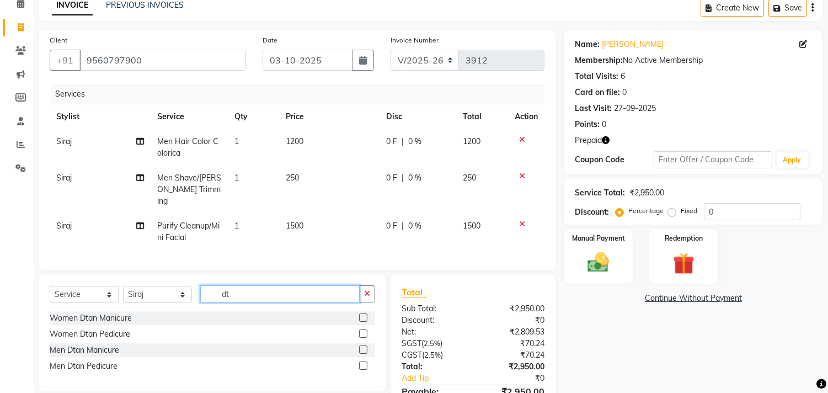
type input "d"
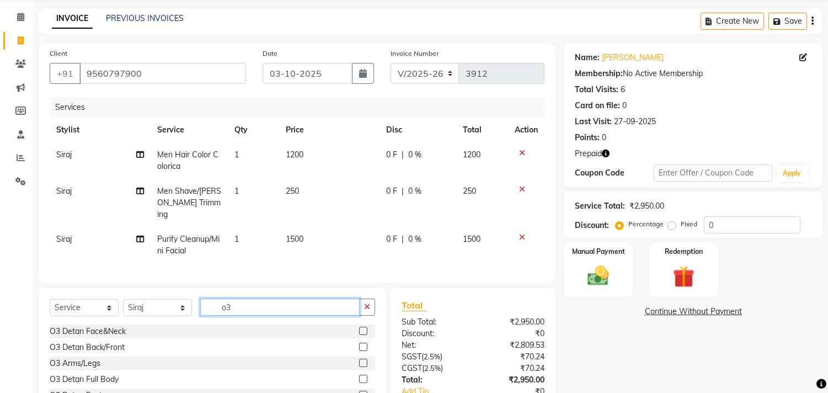
scroll to position [61, 0]
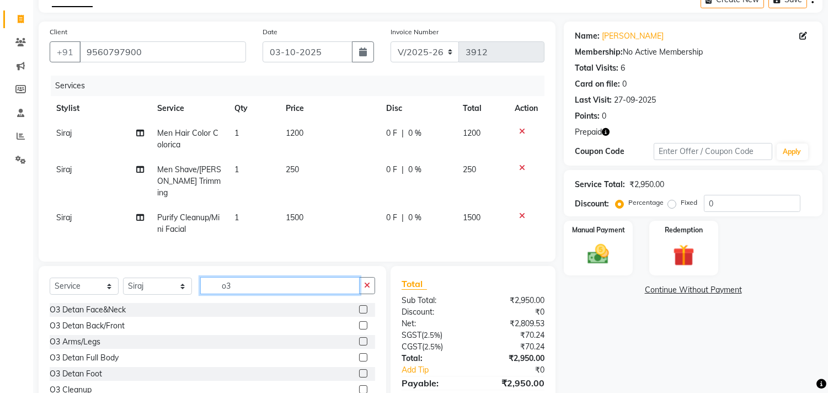
type input "o3"
click at [359, 305] on label at bounding box center [363, 309] width 8 height 8
click at [359, 306] on input "checkbox" at bounding box center [362, 309] width 7 height 7
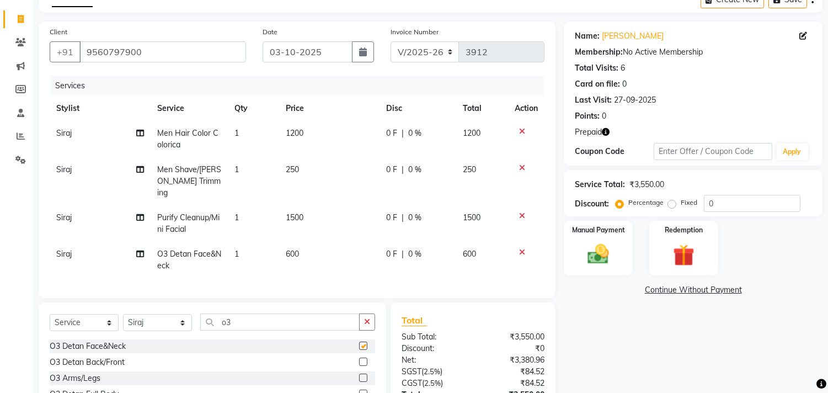
checkbox input "false"
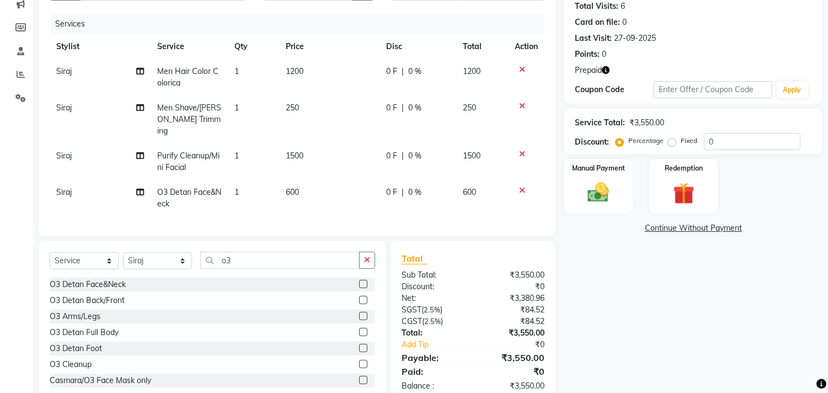
scroll to position [147, 0]
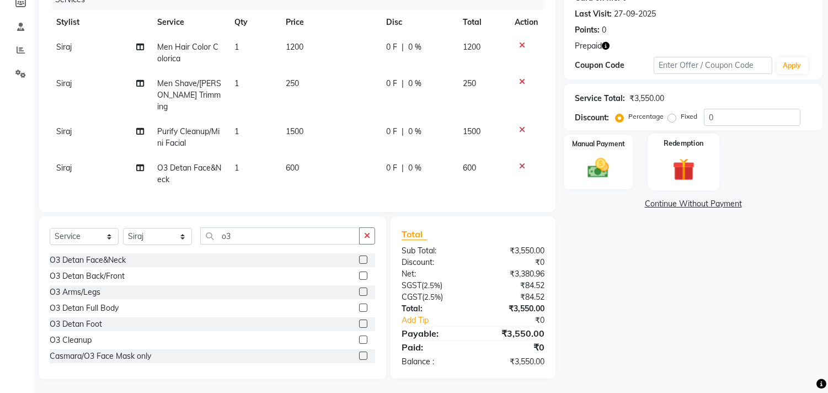
click at [706, 158] on div "Redemption" at bounding box center [684, 162] width 72 height 56
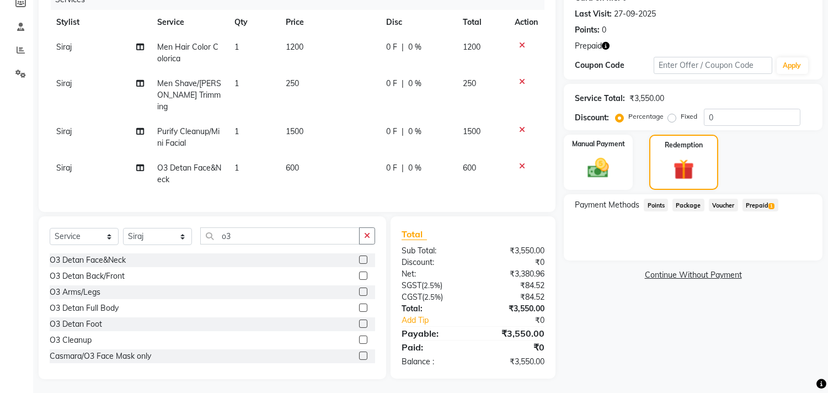
click at [760, 207] on span "Prepaid 1" at bounding box center [761, 205] width 36 height 13
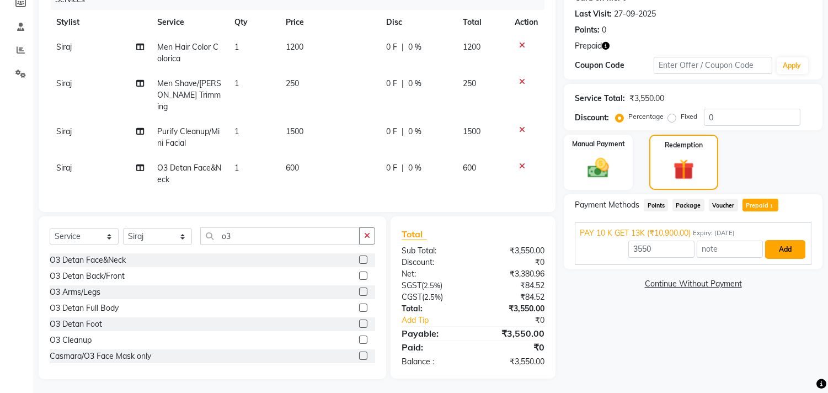
click at [789, 245] on button "Add" at bounding box center [785, 249] width 40 height 19
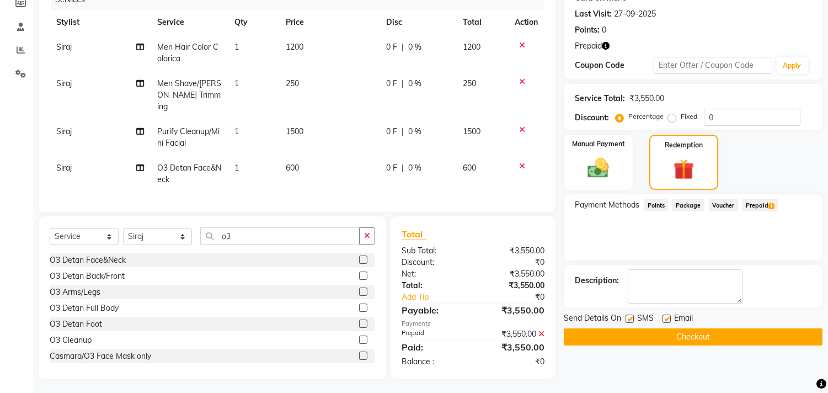
click at [732, 334] on button "Checkout" at bounding box center [693, 336] width 259 height 17
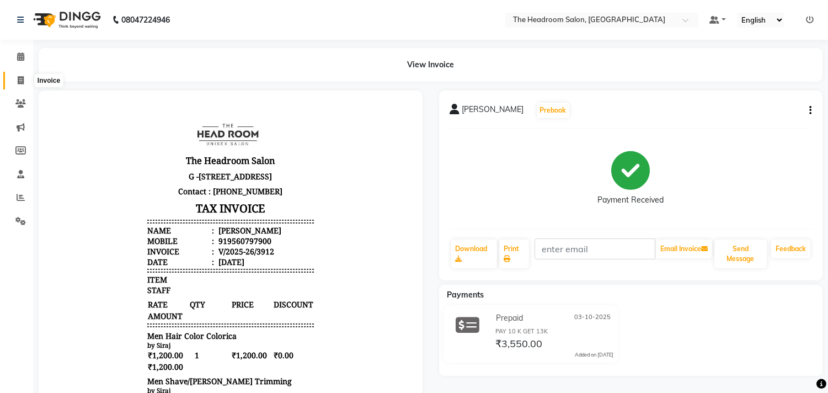
click at [18, 82] on icon at bounding box center [21, 80] width 6 height 8
select select "service"
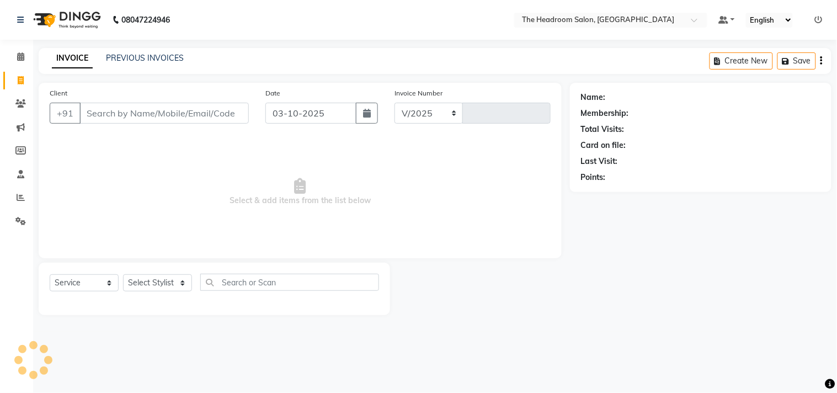
select select "6933"
type input "3913"
select select "58237"
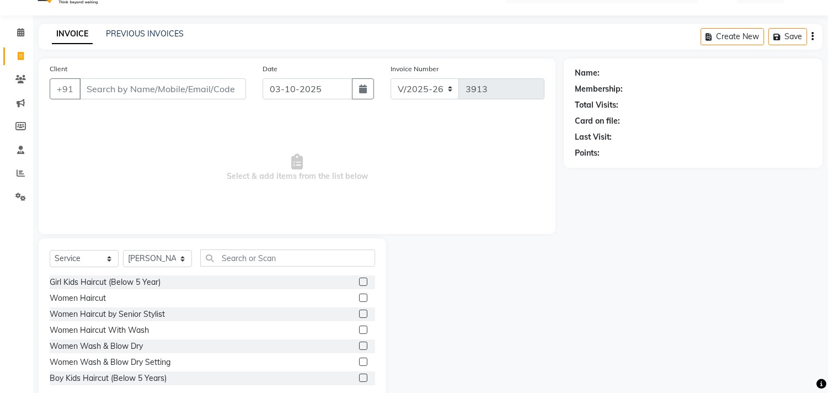
scroll to position [49, 0]
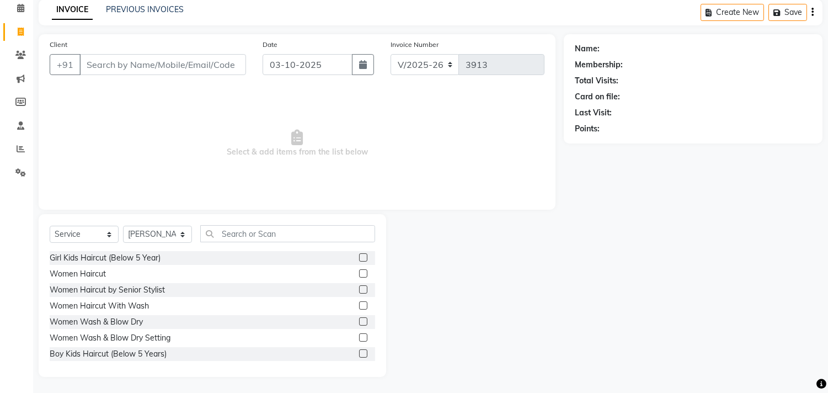
click at [506, 160] on span "Select & add items from the list below" at bounding box center [297, 143] width 495 height 110
